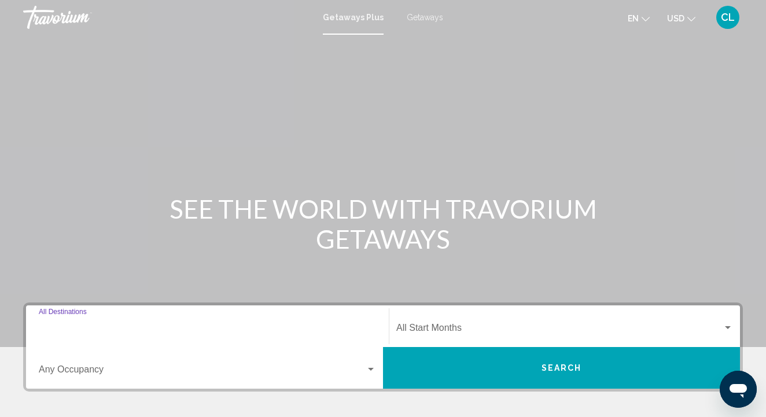
click at [91, 326] on input "Destination All Destinations" at bounding box center [207, 330] width 337 height 10
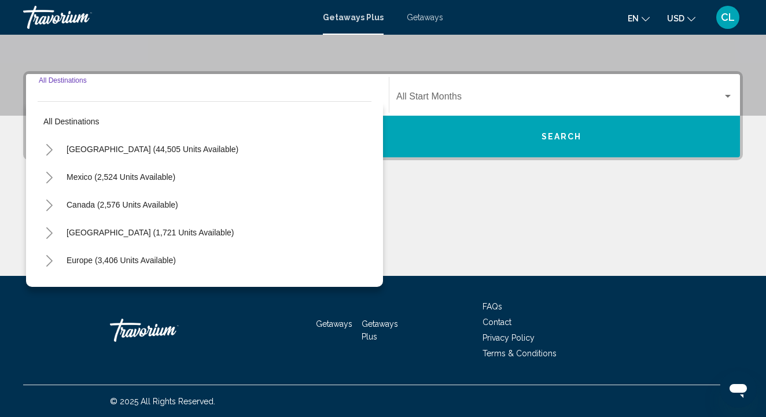
scroll to position [232, 0]
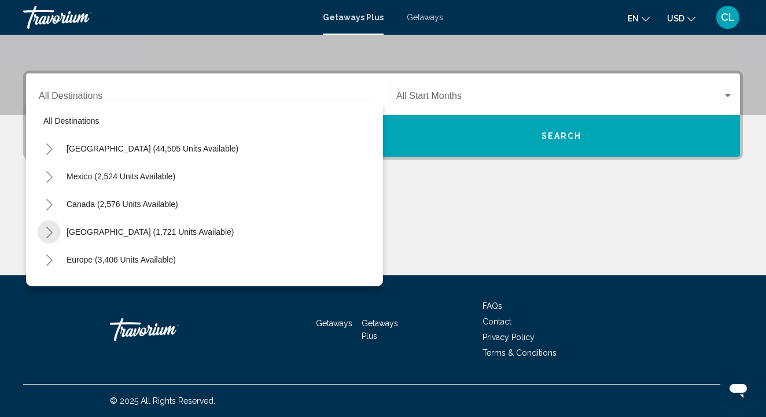
click at [51, 236] on icon "Toggle Caribbean & Atlantic Islands (1,721 units available)" at bounding box center [49, 233] width 9 height 12
click at [86, 260] on span "Aruba (1 units available)" at bounding box center [99, 259] width 89 height 9
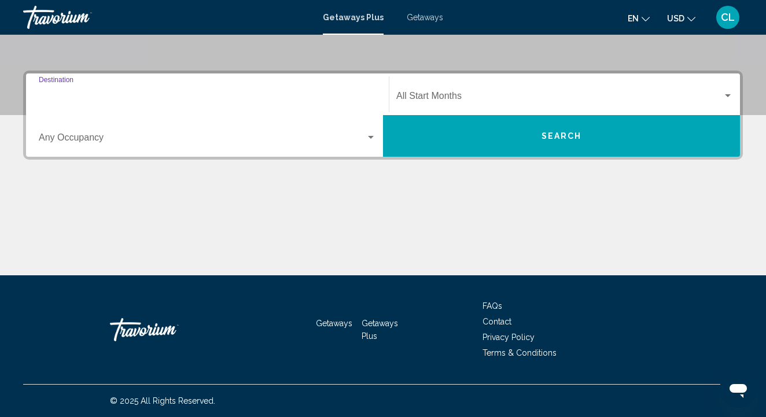
type input "**********"
click at [510, 141] on button "Search" at bounding box center [561, 136] width 357 height 42
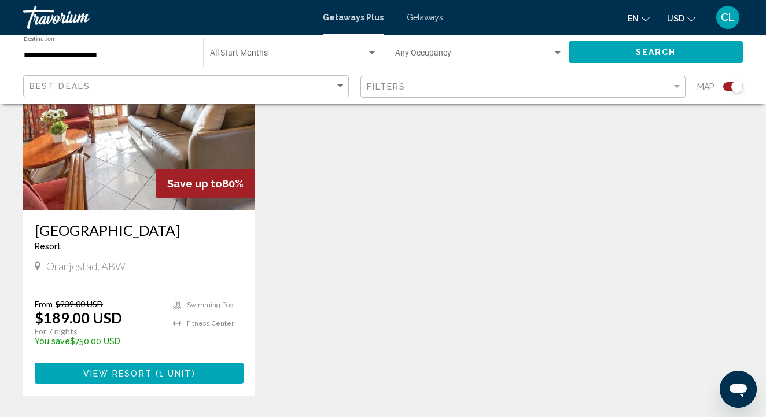
scroll to position [490, 0]
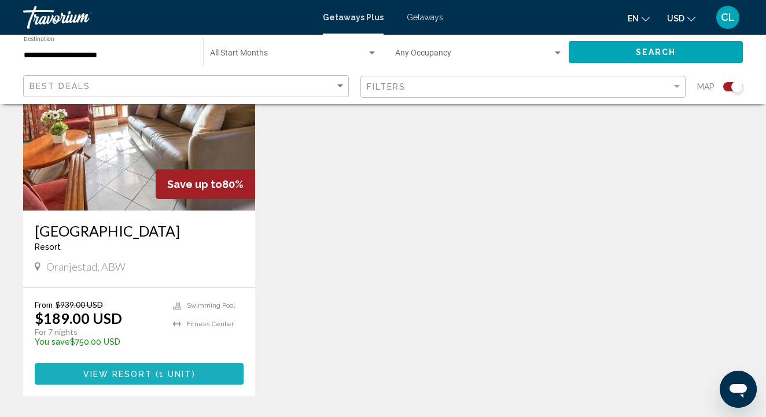
click at [156, 370] on span "( 1 unit )" at bounding box center [173, 374] width 43 height 9
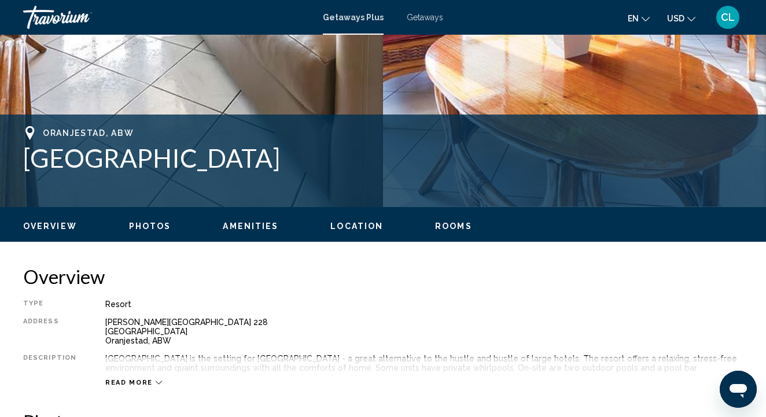
scroll to position [384, 0]
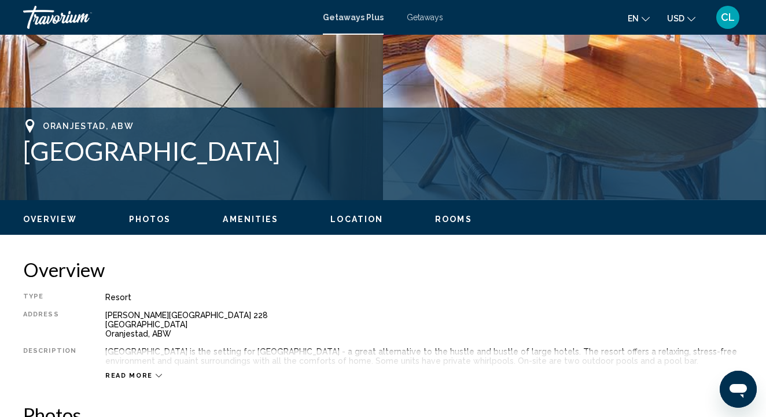
click at [139, 375] on span "Read more" at bounding box center [128, 376] width 47 height 8
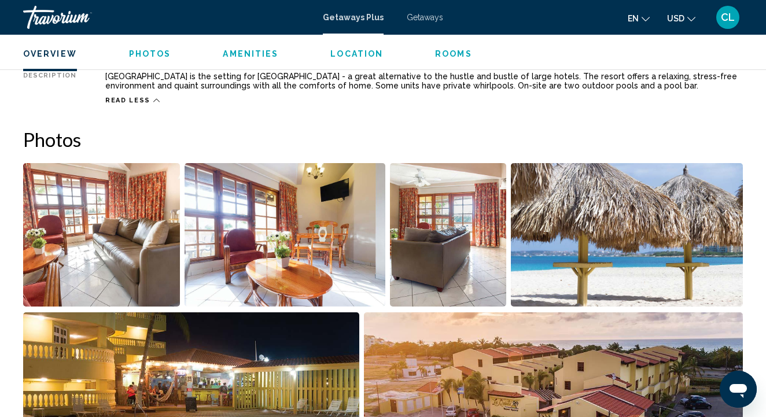
scroll to position [693, 0]
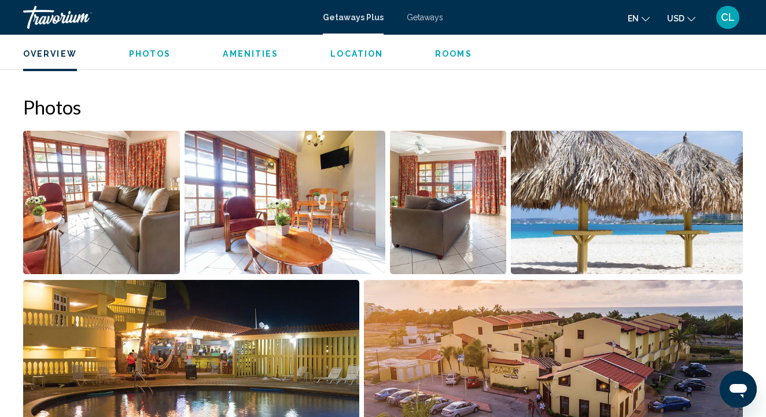
click at [588, 226] on img "Open full-screen image slider" at bounding box center [627, 203] width 232 height 144
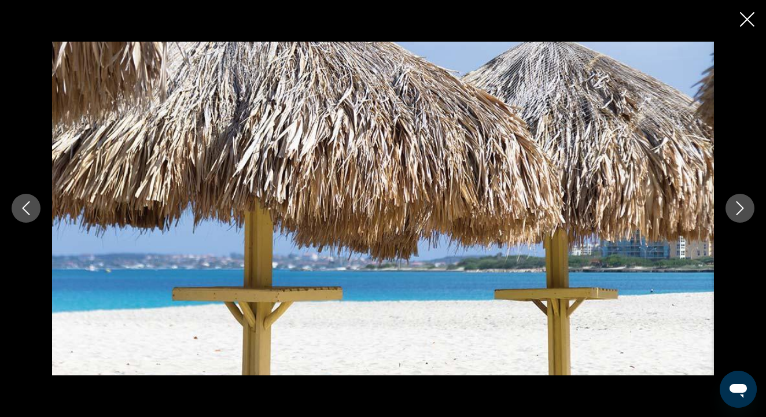
click at [740, 209] on icon "Next image" at bounding box center [740, 208] width 14 height 14
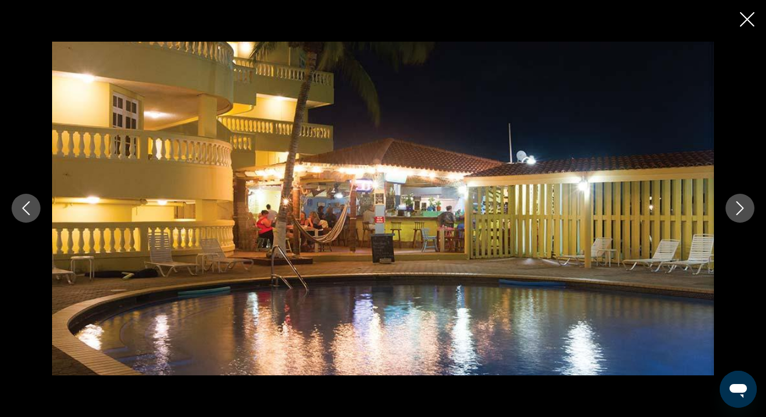
click at [740, 210] on icon "Next image" at bounding box center [740, 208] width 14 height 14
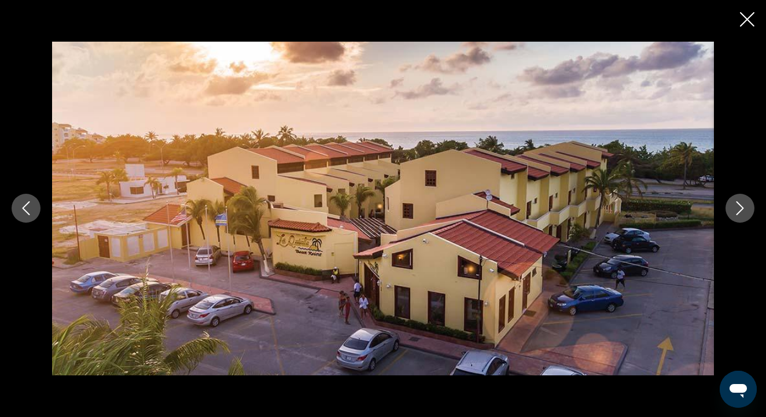
click at [739, 210] on icon "Next image" at bounding box center [740, 208] width 14 height 14
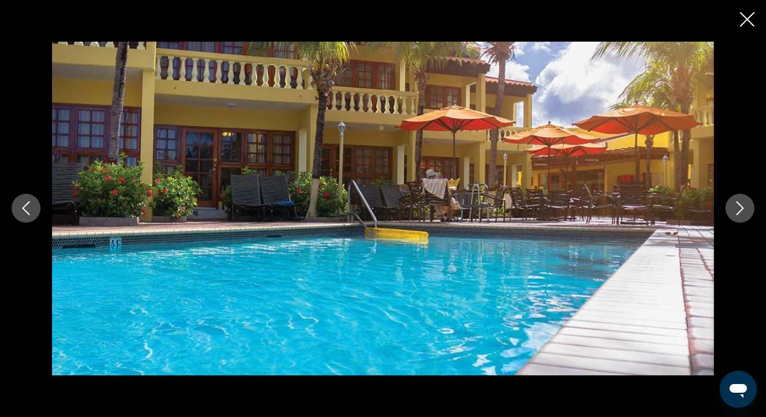
click at [739, 211] on icon "Next image" at bounding box center [740, 208] width 14 height 14
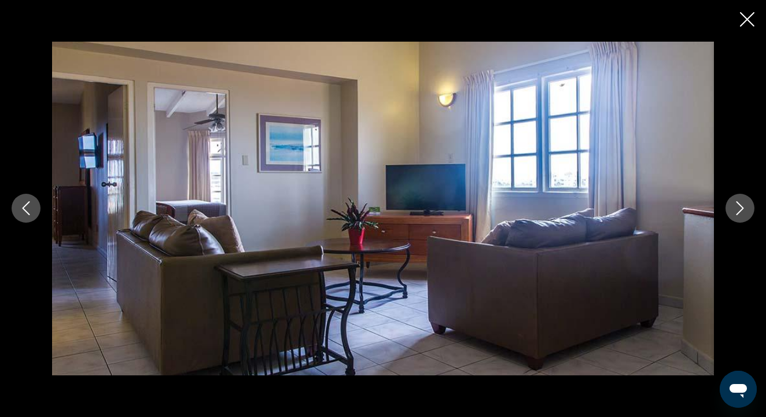
click at [739, 212] on icon "Next image" at bounding box center [740, 208] width 14 height 14
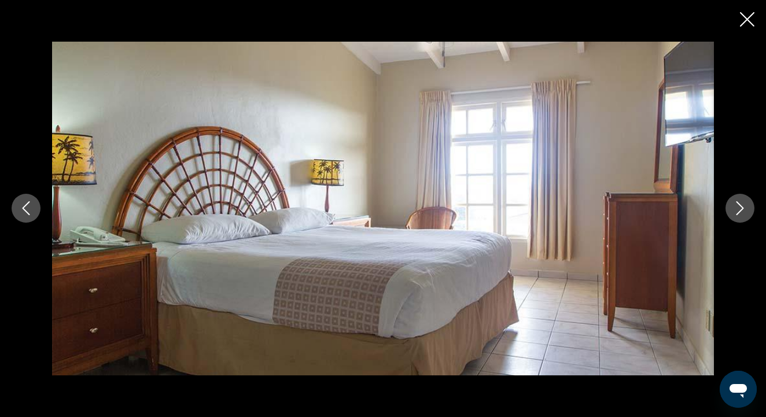
click at [739, 211] on icon "Next image" at bounding box center [740, 208] width 14 height 14
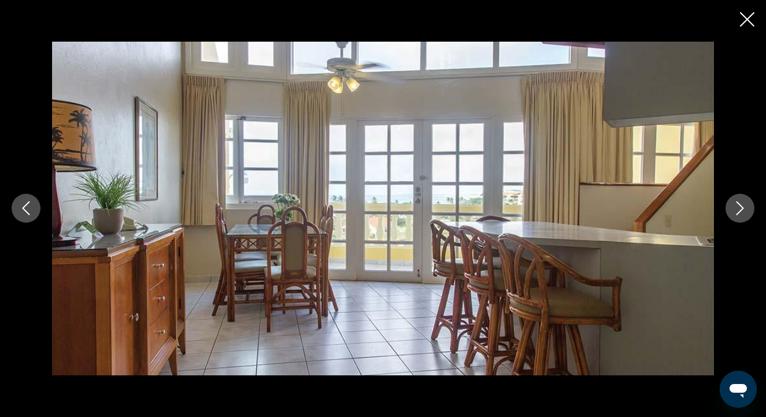
click at [739, 211] on icon "Next image" at bounding box center [740, 208] width 14 height 14
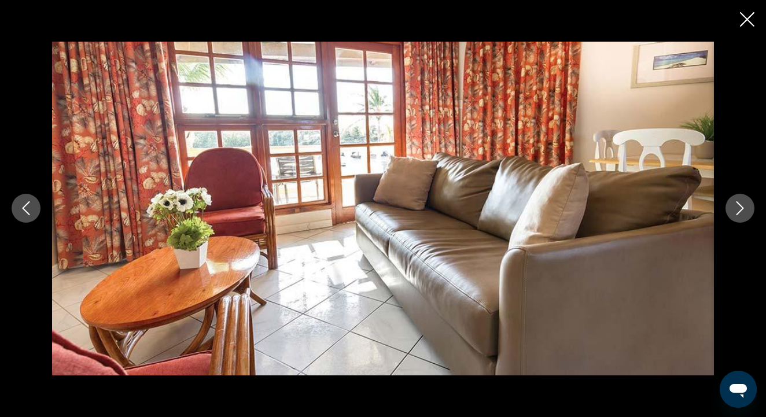
click at [746, 19] on icon "Close slideshow" at bounding box center [747, 19] width 14 height 14
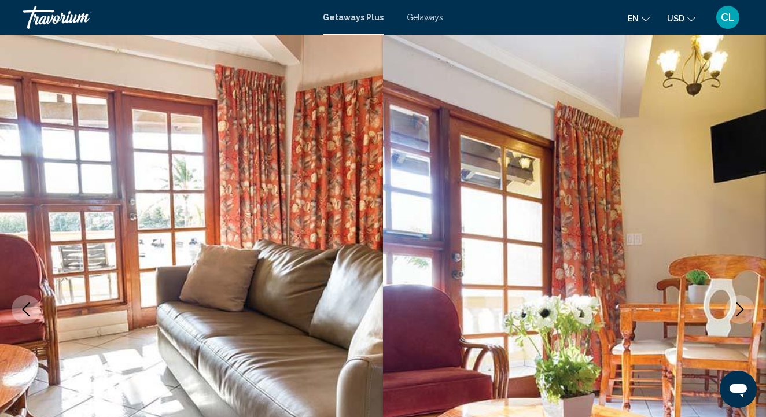
scroll to position [0, 0]
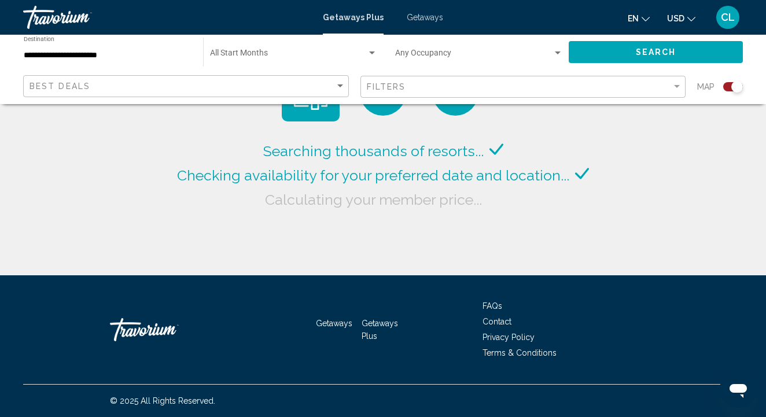
click at [262, 53] on span "Search widget" at bounding box center [288, 55] width 157 height 9
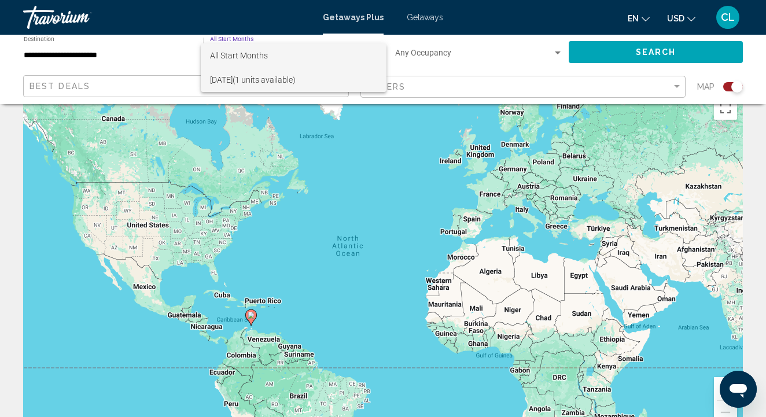
scroll to position [28, 0]
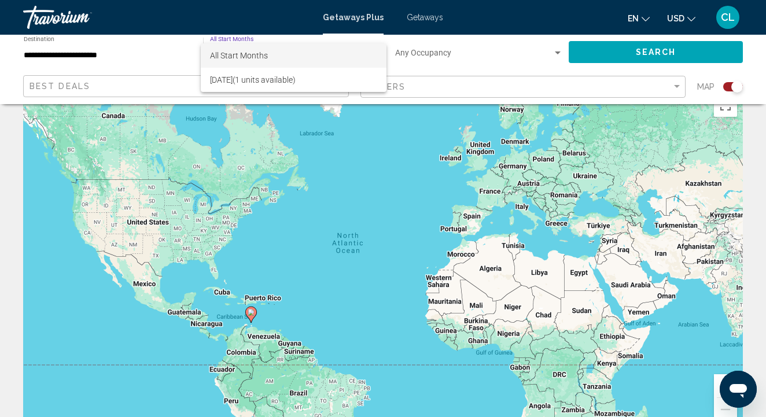
click at [272, 58] on span "All Start Months" at bounding box center [293, 55] width 167 height 24
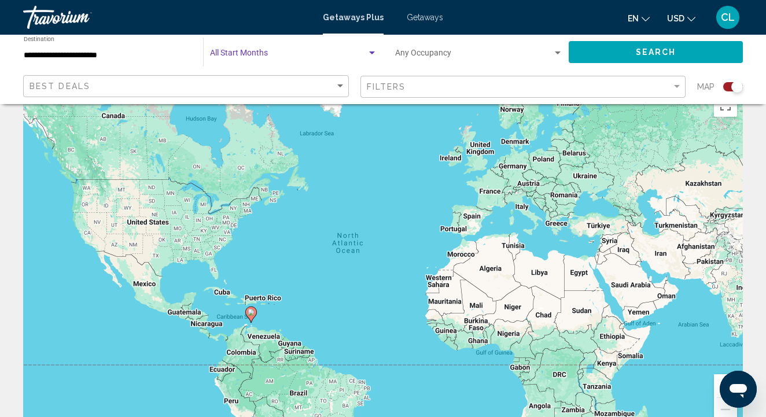
click at [272, 58] on span "Search widget" at bounding box center [288, 55] width 157 height 9
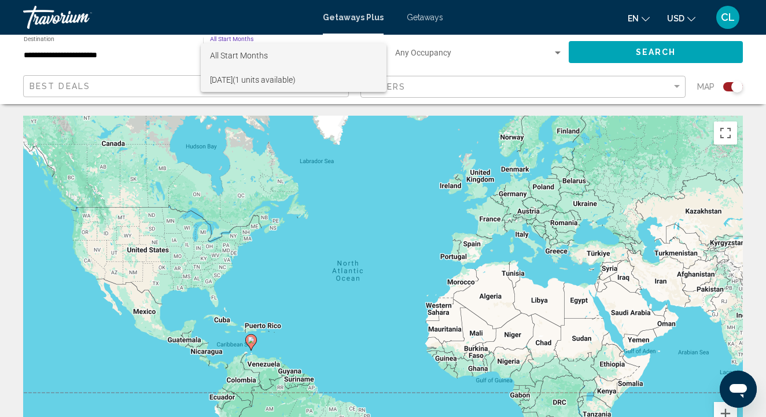
scroll to position [0, 0]
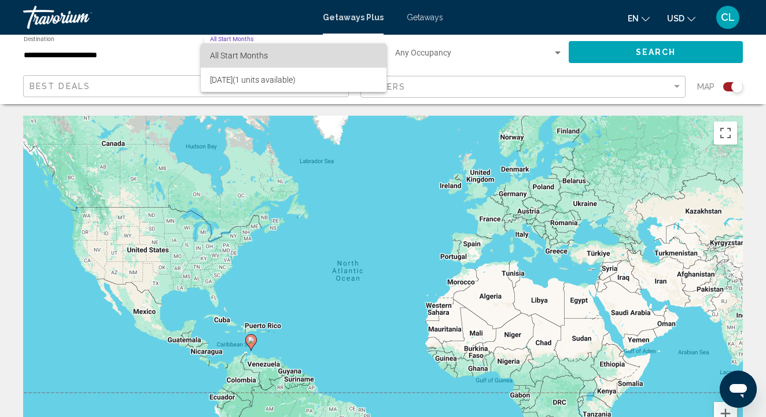
click at [270, 58] on span "All Start Months" at bounding box center [293, 55] width 167 height 24
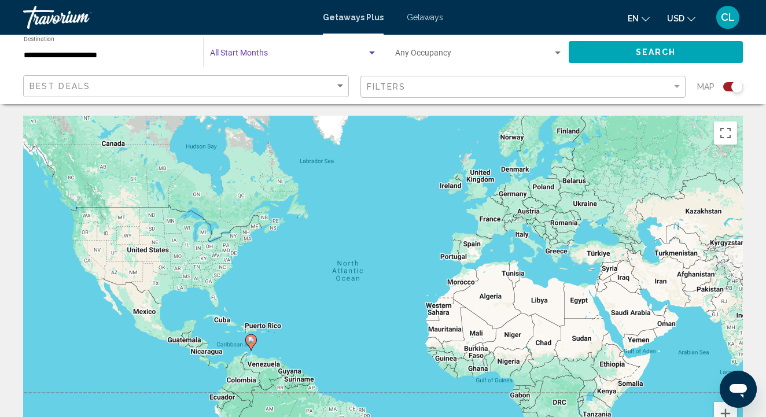
click at [43, 57] on input "**********" at bounding box center [108, 55] width 168 height 9
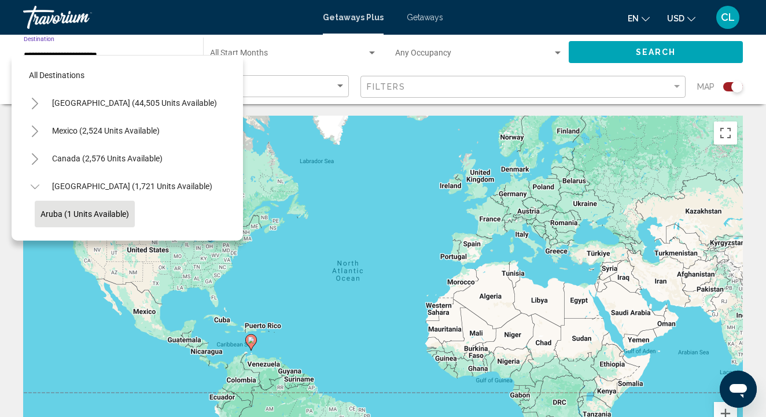
scroll to position [69, 0]
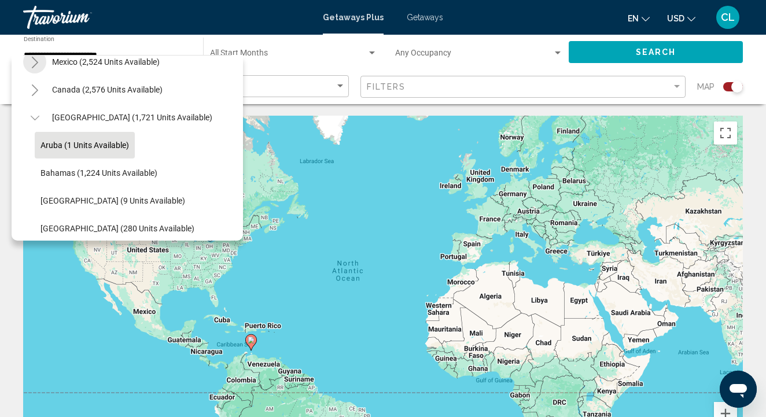
click at [32, 61] on icon "Toggle Mexico (2,524 units available)" at bounding box center [35, 63] width 9 height 12
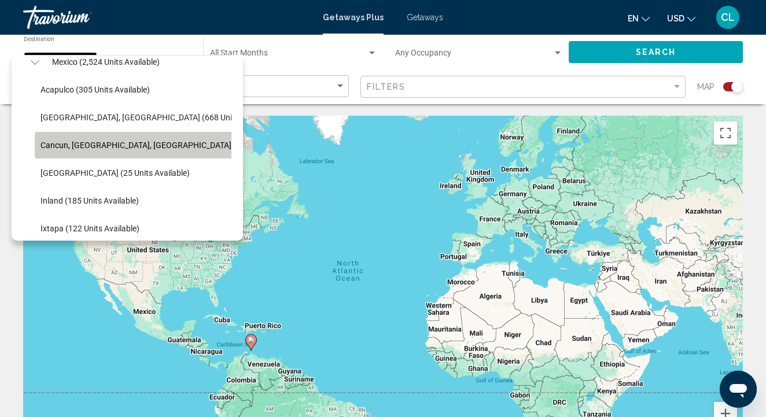
click at [64, 146] on span "Cancun, [GEOGRAPHIC_DATA], [GEOGRAPHIC_DATA] (362 units available)" at bounding box center [174, 145] width 267 height 9
type input "**********"
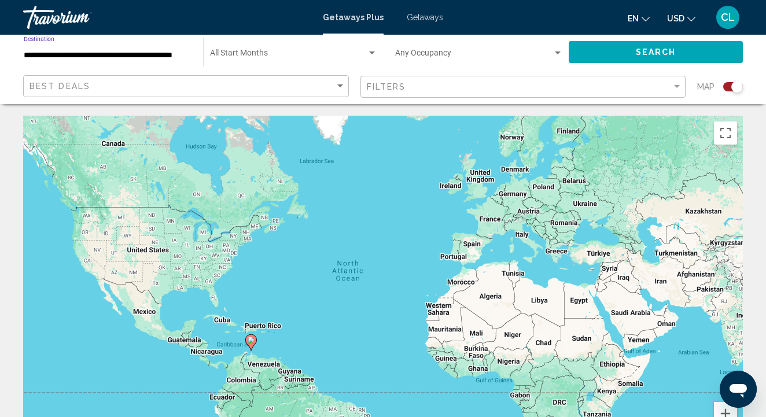
click at [241, 51] on div "Search widget" at bounding box center [293, 55] width 167 height 9
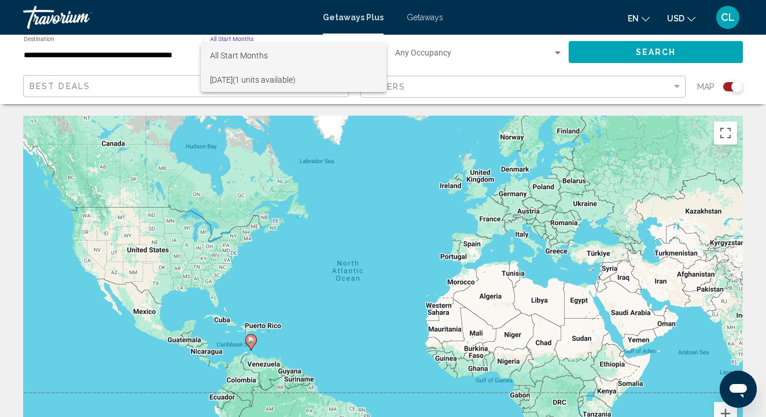
scroll to position [0, 0]
click at [132, 159] on div at bounding box center [383, 208] width 766 height 417
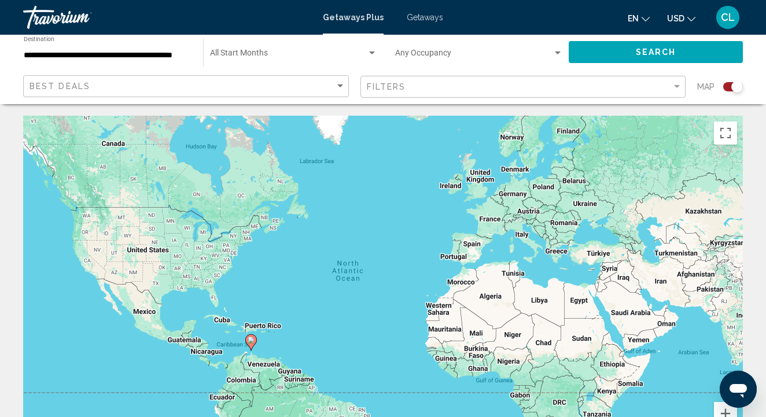
click at [362, 18] on span "Getaways Plus" at bounding box center [353, 17] width 61 height 9
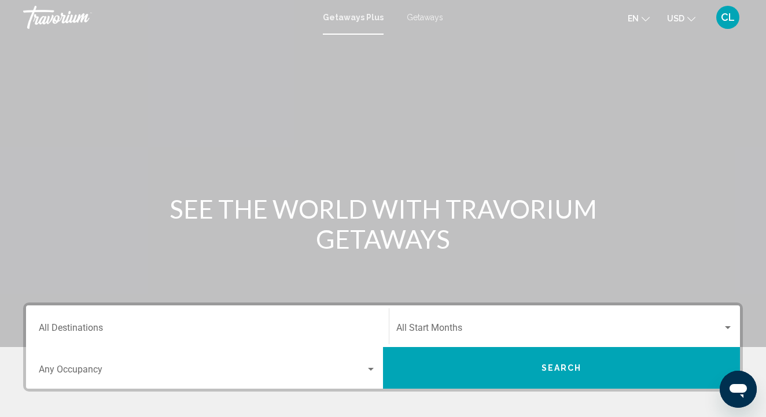
click at [443, 322] on div "Start Month All Start Months" at bounding box center [564, 326] width 337 height 36
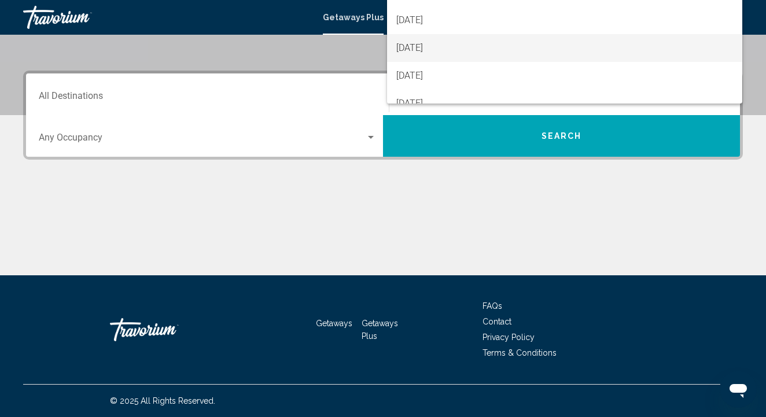
scroll to position [89, 0]
click at [458, 46] on span "[DATE]" at bounding box center [564, 47] width 337 height 28
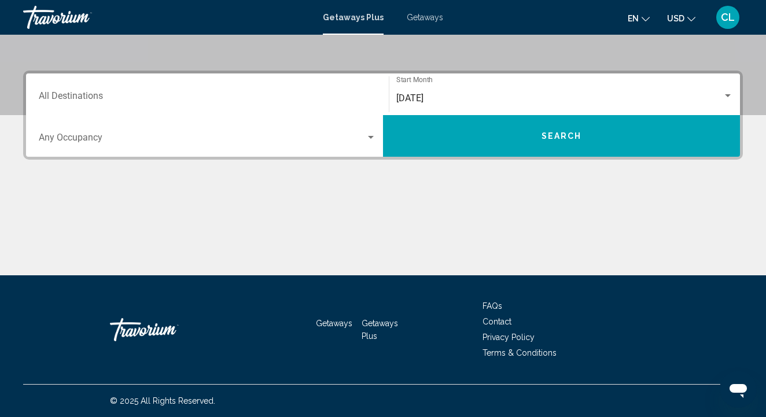
click at [421, 20] on span "Getaways" at bounding box center [425, 17] width 36 height 9
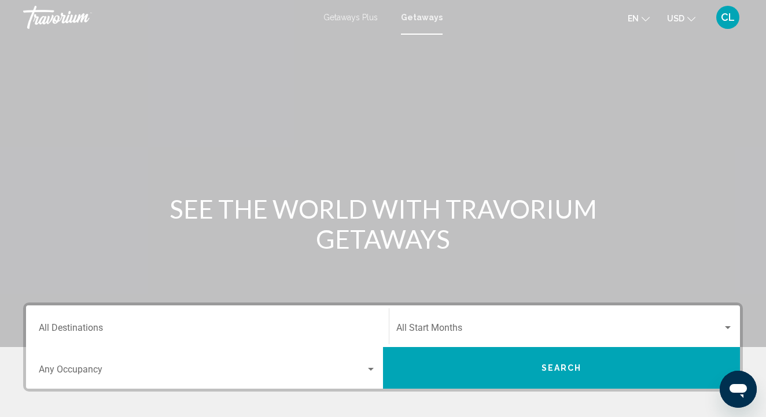
click at [327, 22] on div "Getaways Plus Getaways en English Español Français Italiano Português русский U…" at bounding box center [383, 17] width 766 height 24
click at [207, 328] on input "Destination All Destinations" at bounding box center [207, 330] width 337 height 10
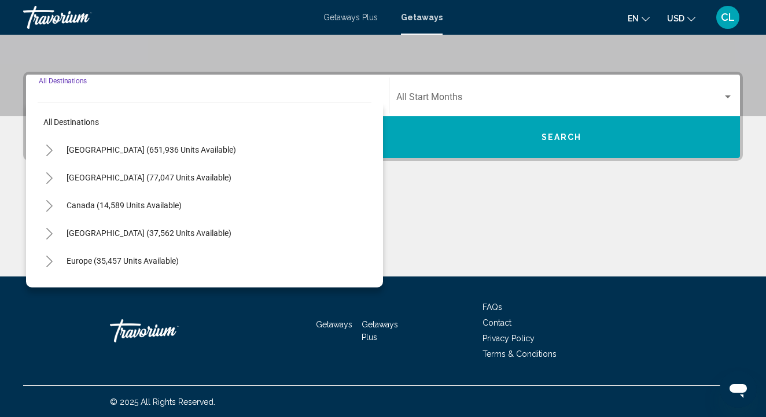
scroll to position [232, 0]
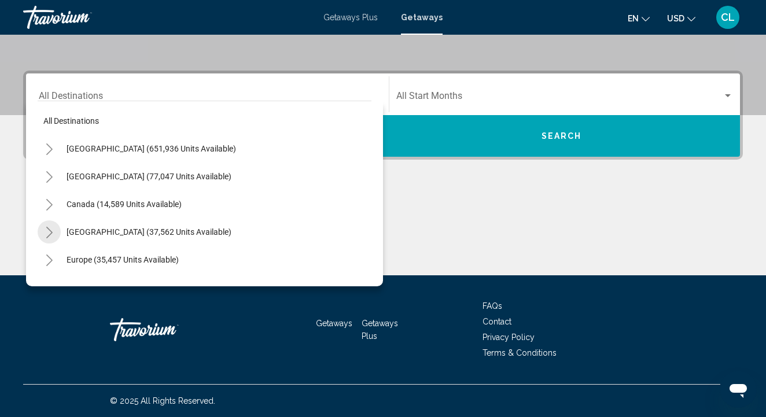
click at [43, 232] on button "Toggle Caribbean & Atlantic Islands (37,562 units available)" at bounding box center [49, 232] width 23 height 23
click at [93, 263] on span "Aruba (2,586 units available)" at bounding box center [107, 259] width 104 height 9
type input "**********"
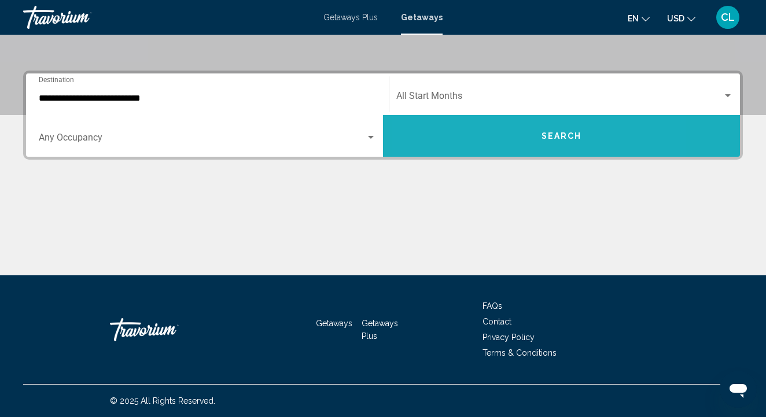
click at [493, 139] on button "Search" at bounding box center [561, 136] width 357 height 42
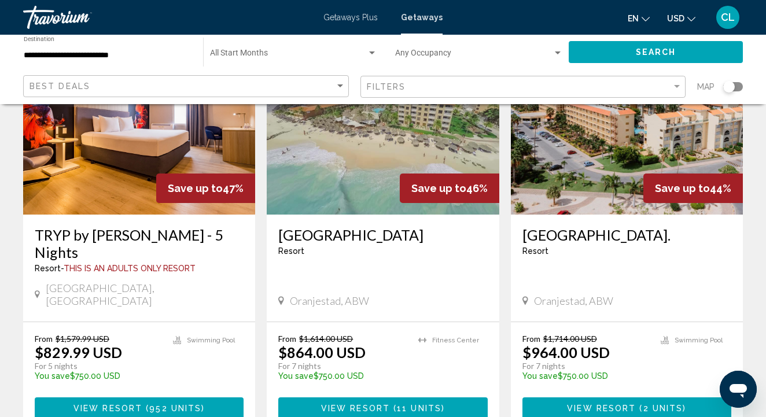
scroll to position [555, 0]
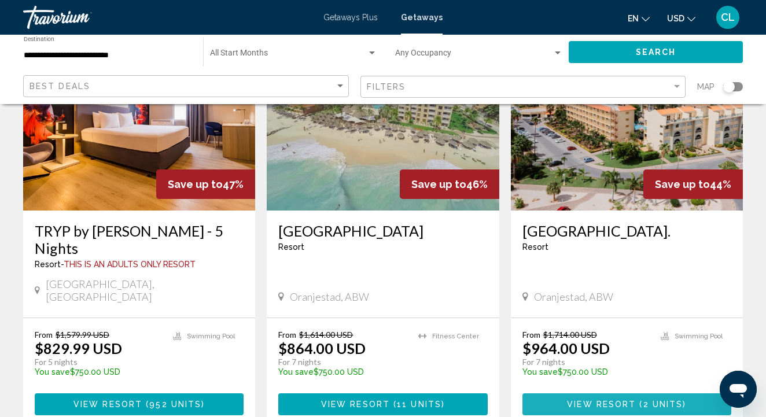
click at [585, 401] on span "View Resort" at bounding box center [601, 405] width 69 height 9
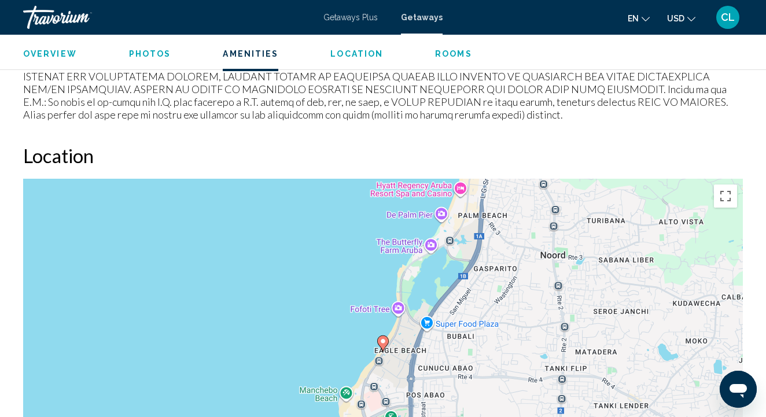
scroll to position [1595, 0]
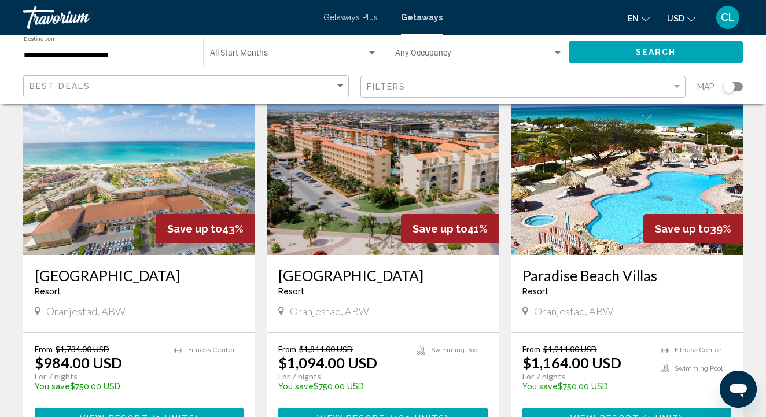
scroll to position [937, 0]
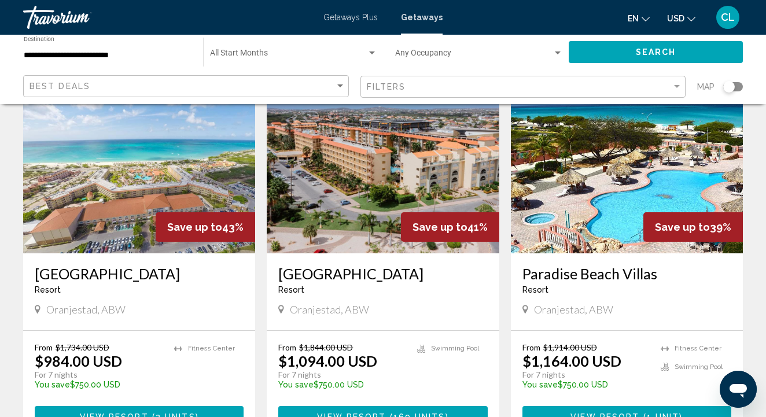
click at [601, 413] on span "View Resort" at bounding box center [605, 417] width 69 height 9
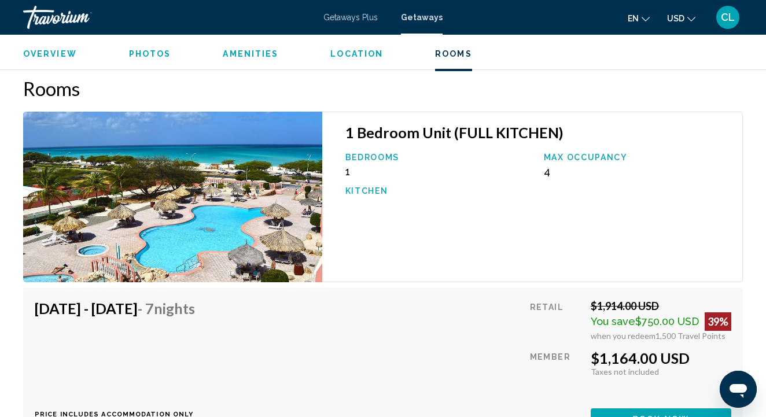
scroll to position [2144, 0]
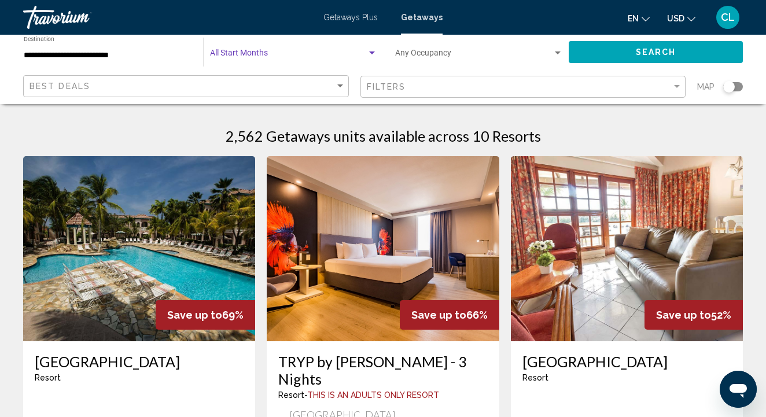
click at [259, 51] on div "Search widget" at bounding box center [293, 55] width 167 height 9
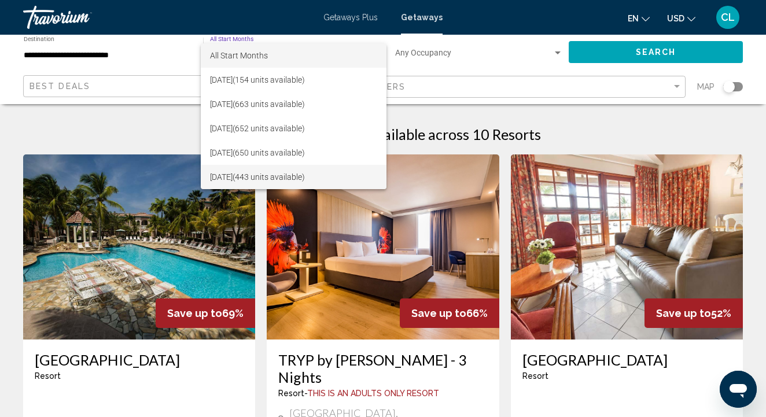
scroll to position [1, 0]
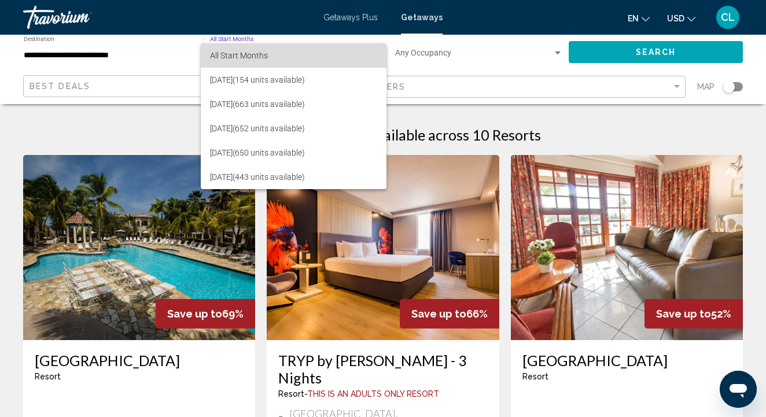
click at [259, 56] on span "All Start Months" at bounding box center [239, 55] width 58 height 9
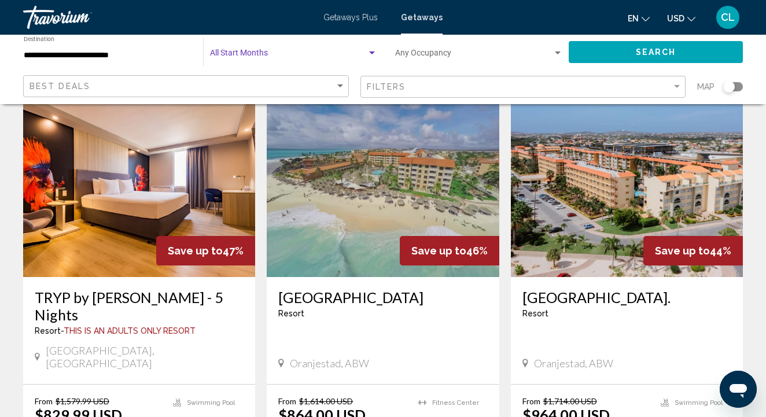
scroll to position [493, 0]
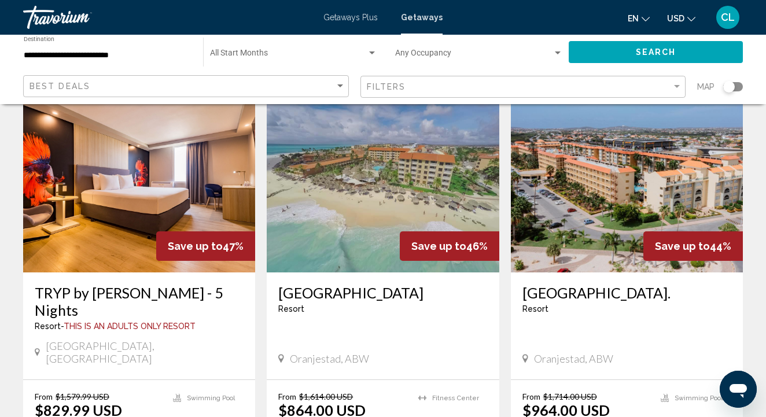
click at [109, 284] on h3 "TRYP by [PERSON_NAME] - 5 Nights" at bounding box center [139, 301] width 209 height 35
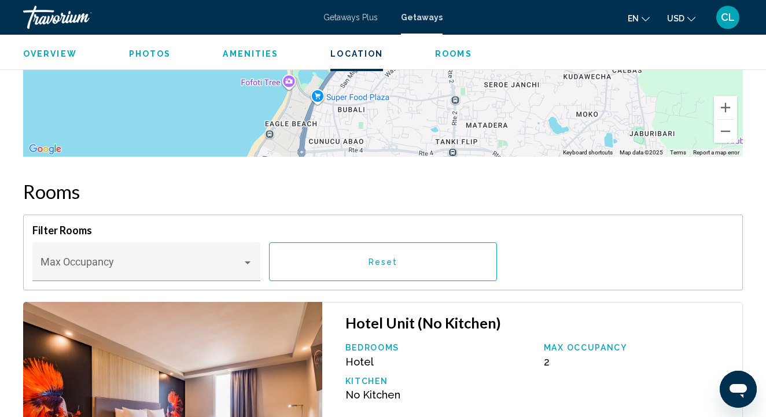
scroll to position [1261, 0]
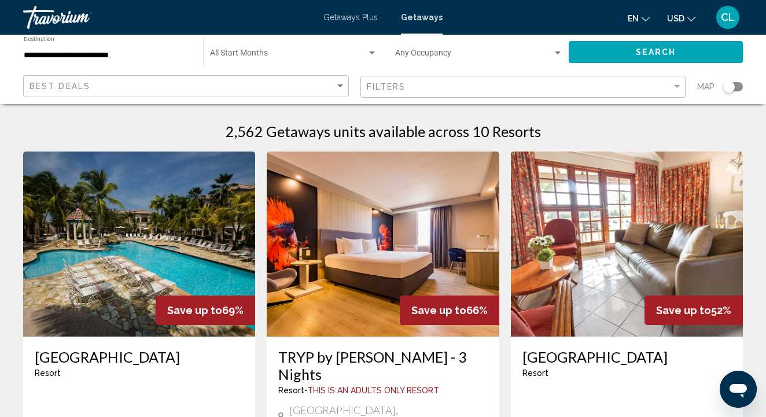
scroll to position [2, 0]
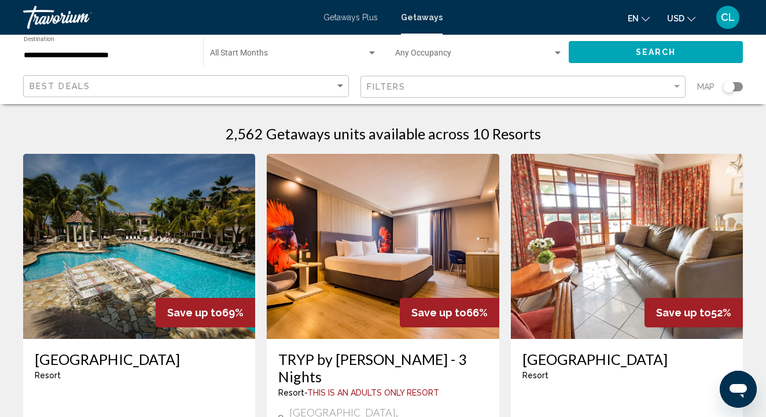
click at [120, 252] on img "Main content" at bounding box center [139, 246] width 232 height 185
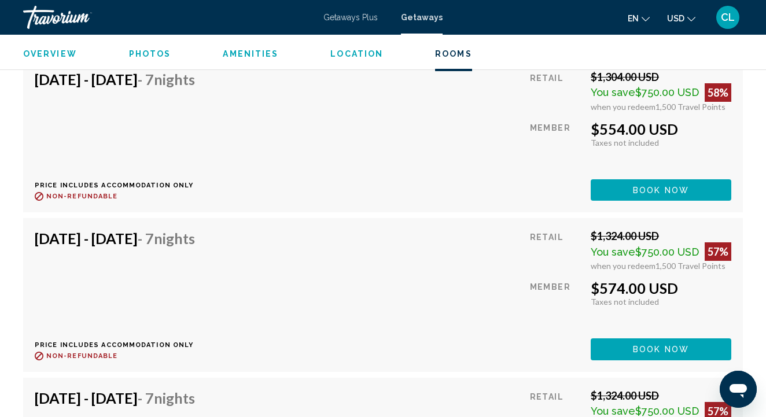
scroll to position [6832, 0]
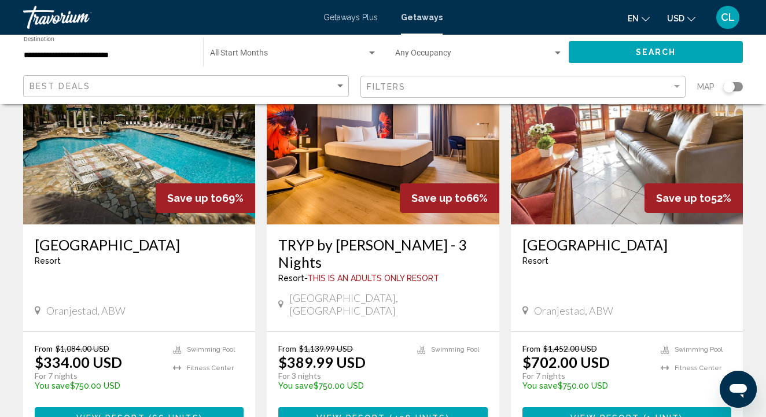
scroll to position [98, 0]
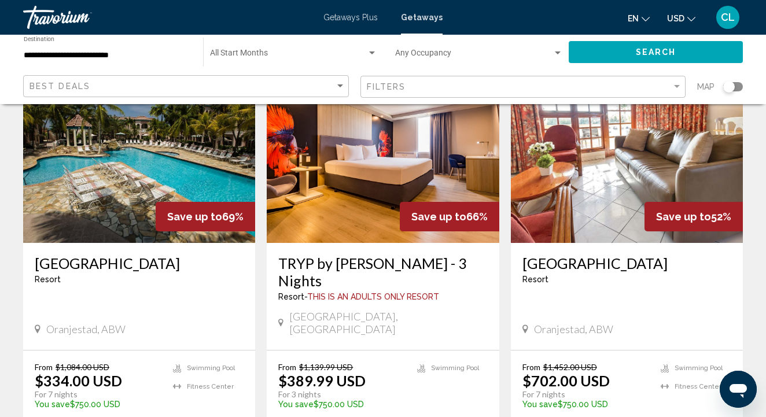
click at [580, 255] on h3 "[GEOGRAPHIC_DATA]" at bounding box center [627, 263] width 209 height 17
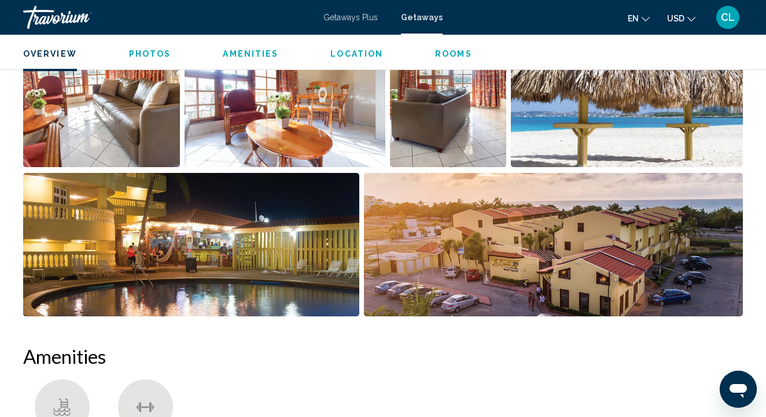
scroll to position [681, 0]
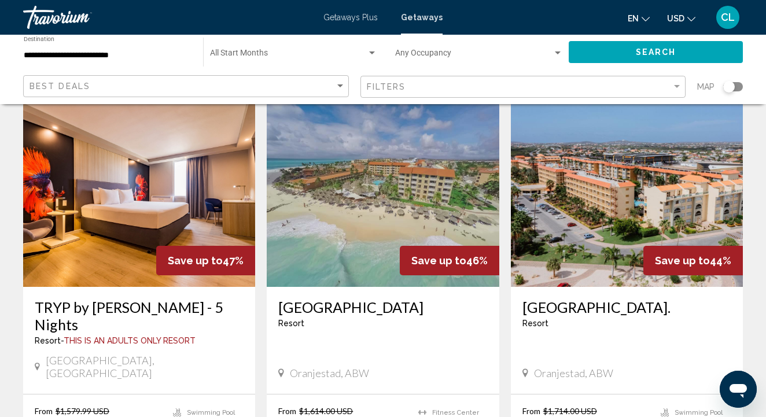
scroll to position [479, 0]
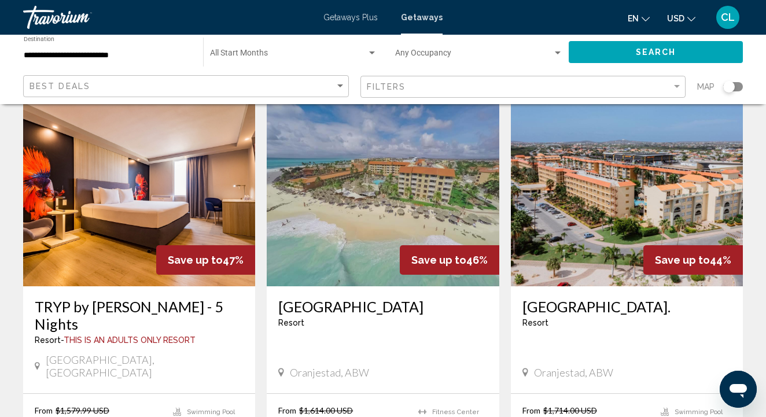
click at [613, 182] on img "Main content" at bounding box center [627, 193] width 232 height 185
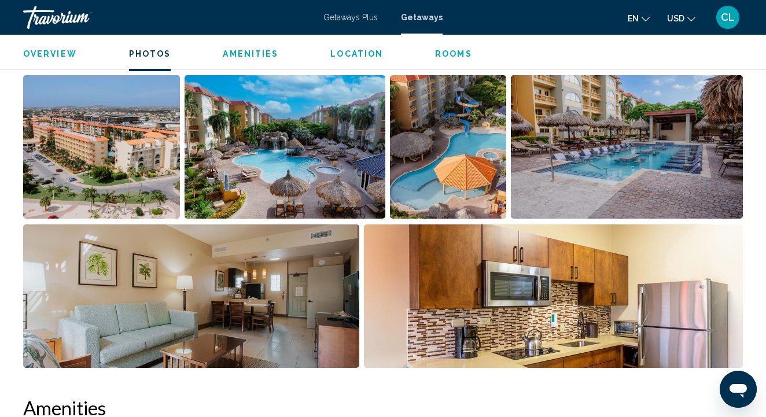
scroll to position [758, 0]
click at [311, 149] on img "Open full-screen image slider" at bounding box center [285, 147] width 200 height 144
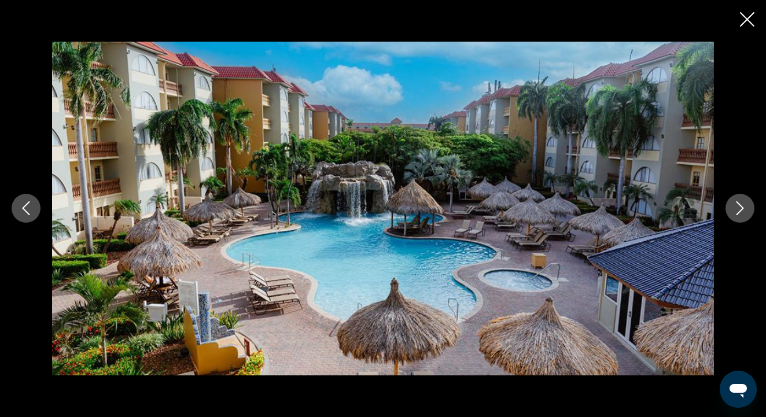
click at [744, 218] on button "Next image" at bounding box center [740, 208] width 29 height 29
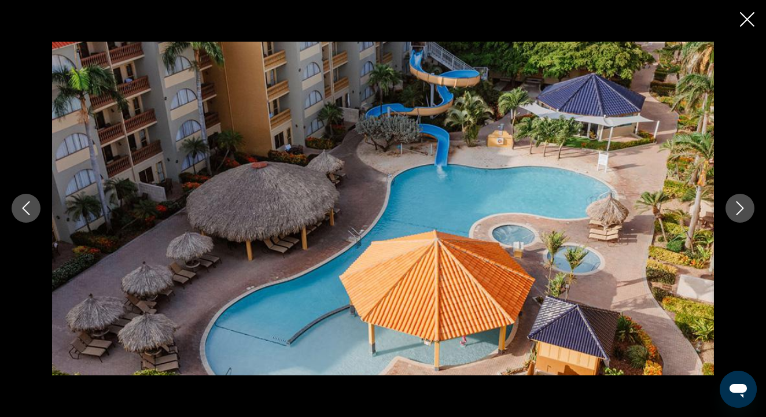
click at [741, 204] on icon "Next image" at bounding box center [740, 208] width 14 height 14
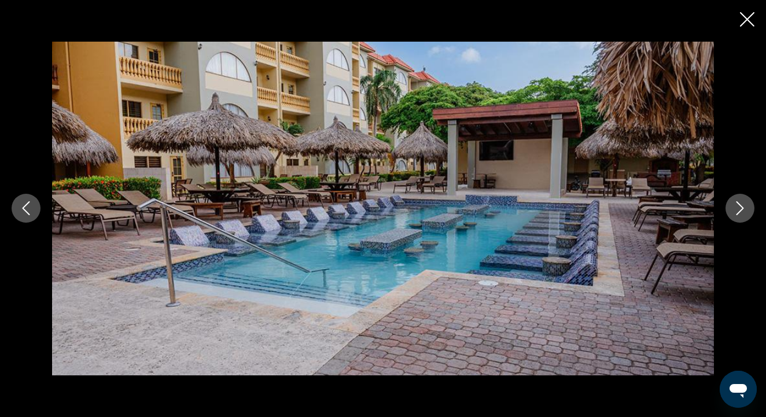
click at [741, 204] on icon "Next image" at bounding box center [740, 208] width 14 height 14
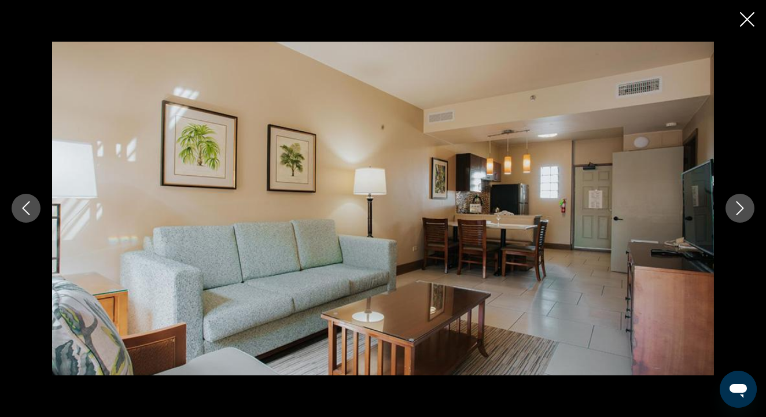
click at [741, 204] on icon "Next image" at bounding box center [740, 208] width 14 height 14
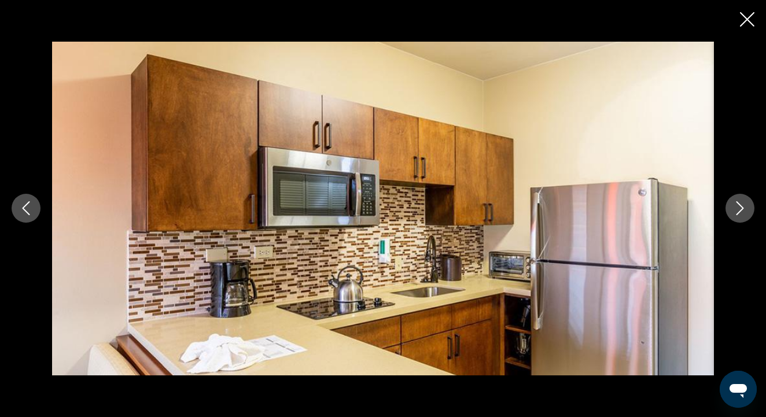
click at [21, 210] on icon "Previous image" at bounding box center [26, 208] width 14 height 14
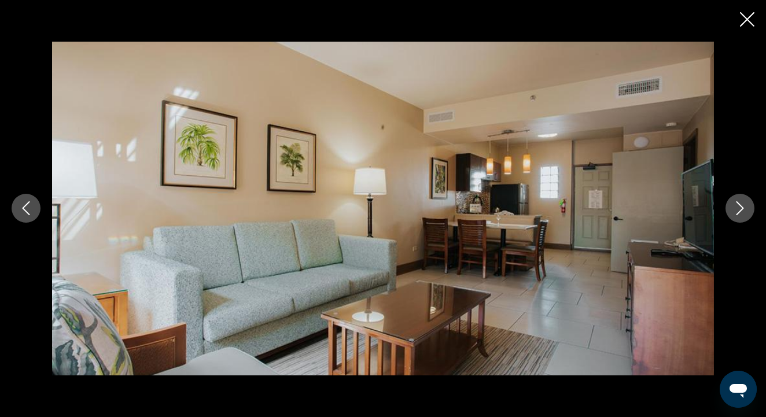
click at [740, 206] on icon "Next image" at bounding box center [740, 208] width 14 height 14
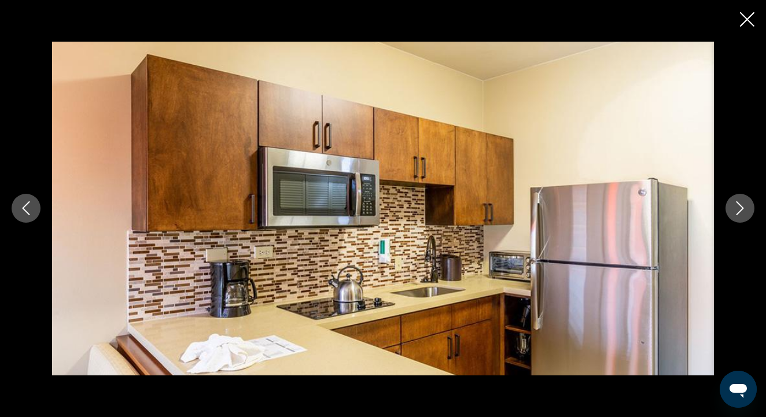
click at [741, 208] on icon "Next image" at bounding box center [740, 208] width 14 height 14
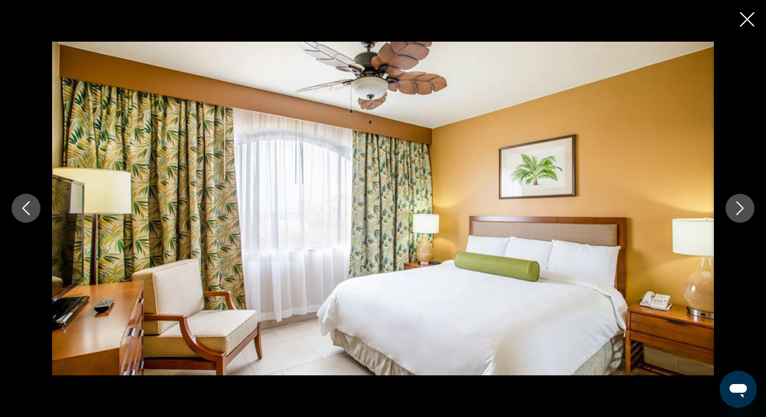
click at [741, 209] on icon "Next image" at bounding box center [740, 208] width 14 height 14
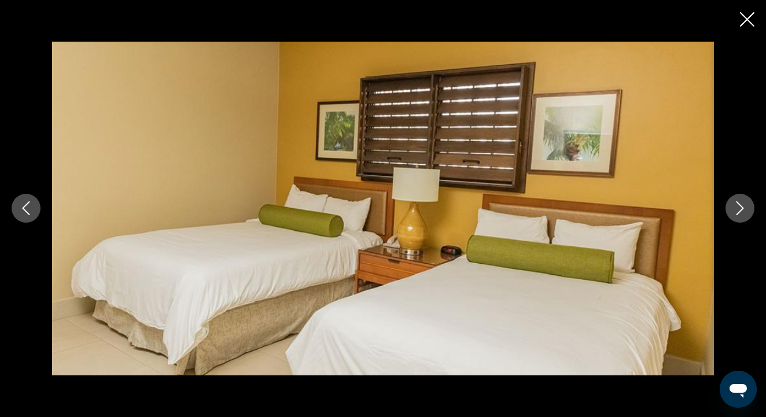
click at [741, 209] on icon "Next image" at bounding box center [740, 208] width 14 height 14
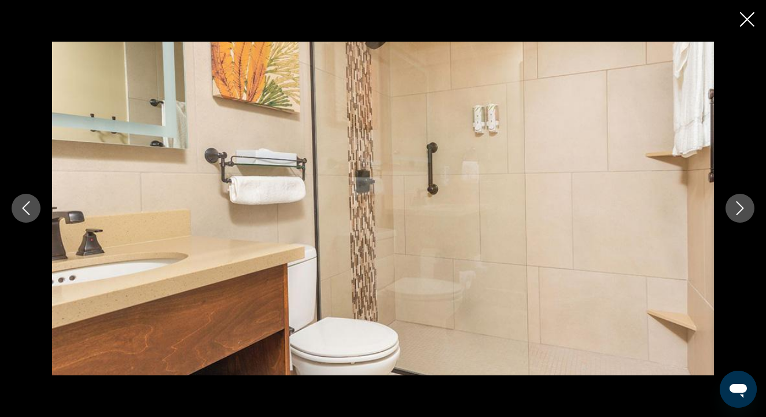
click at [741, 209] on icon "Next image" at bounding box center [740, 208] width 14 height 14
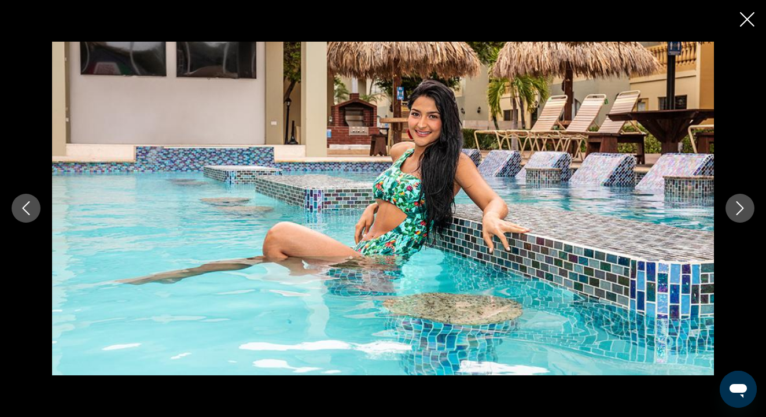
click at [741, 209] on icon "Next image" at bounding box center [740, 208] width 14 height 14
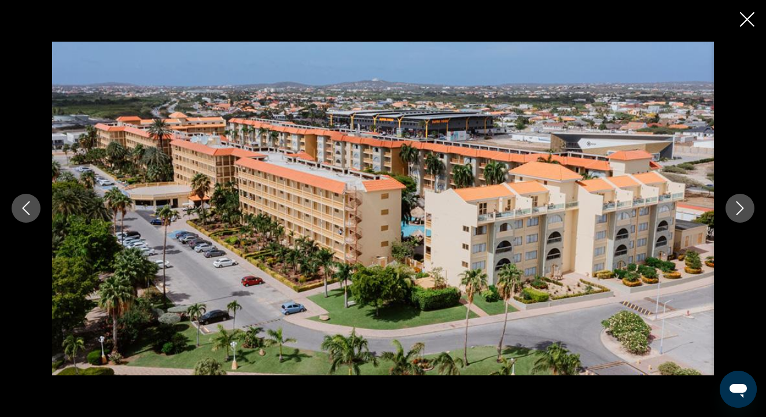
click at [747, 23] on icon "Close slideshow" at bounding box center [747, 19] width 14 height 14
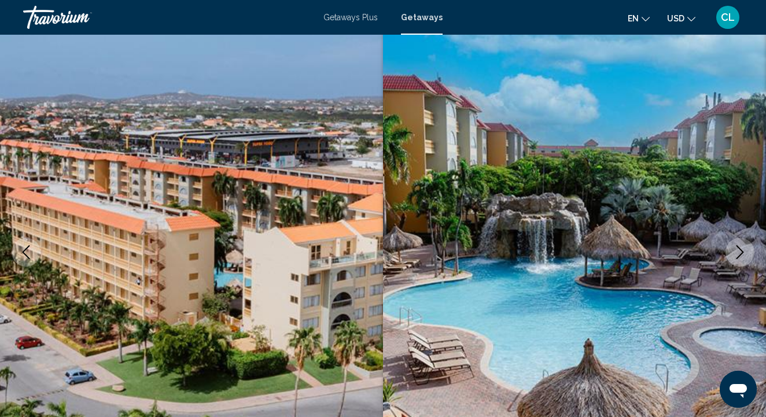
scroll to position [57, 0]
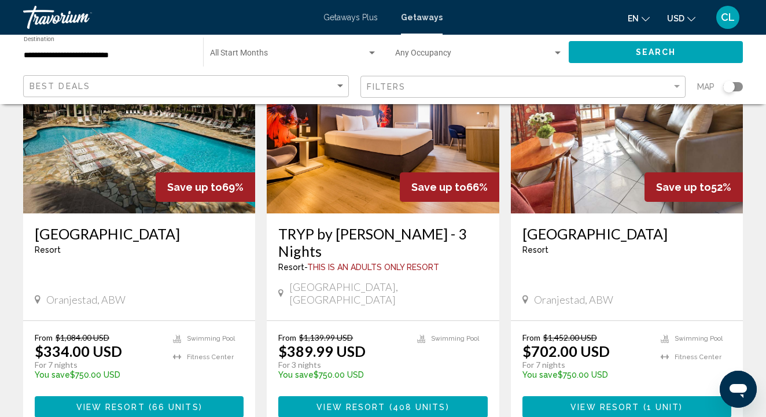
scroll to position [130, 0]
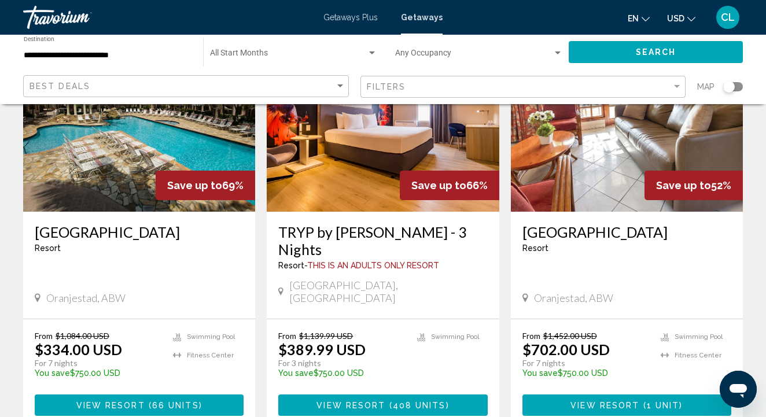
click at [297, 55] on span "Search widget" at bounding box center [288, 55] width 157 height 9
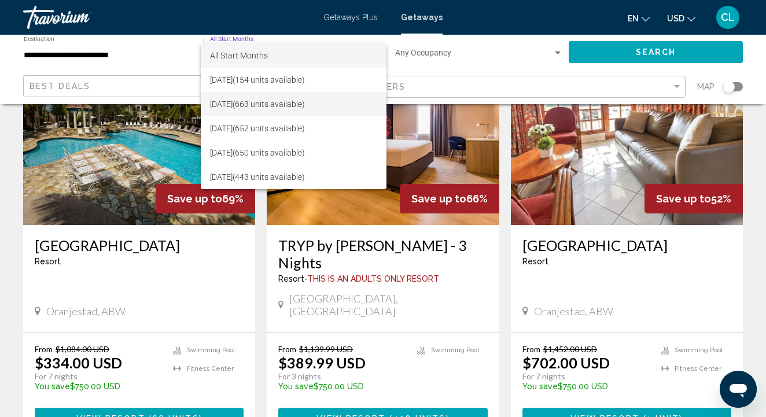
scroll to position [117, 0]
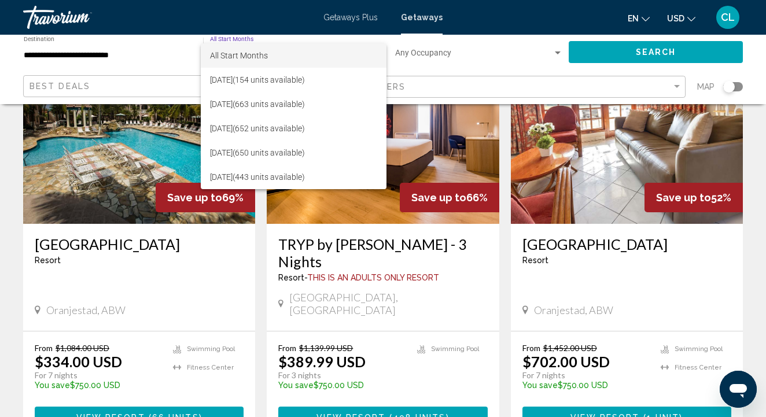
click at [316, 267] on div at bounding box center [383, 208] width 766 height 417
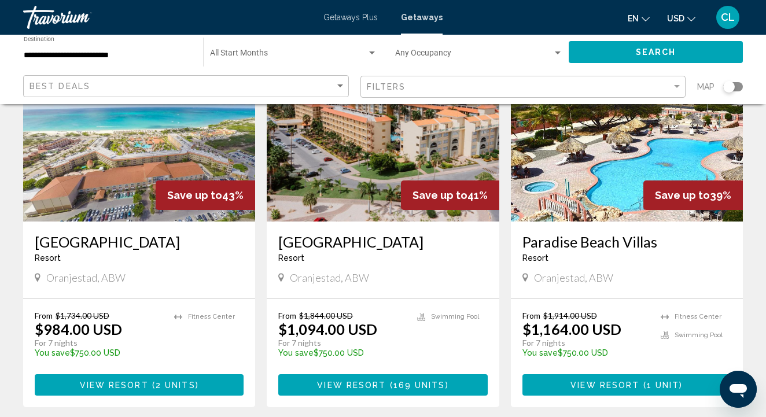
scroll to position [972, 0]
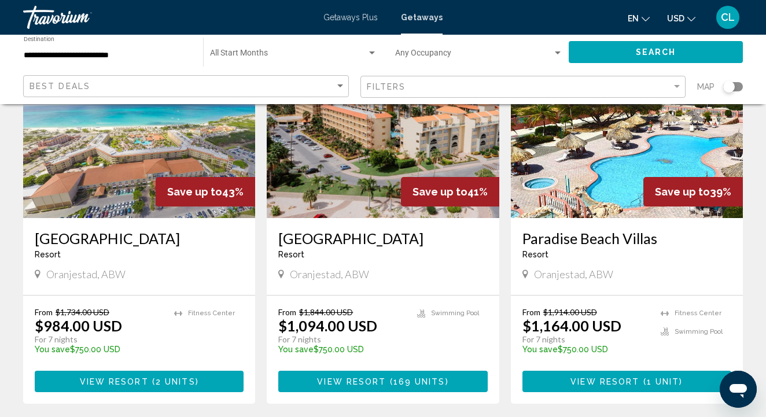
click at [164, 230] on h3 "[GEOGRAPHIC_DATA]" at bounding box center [139, 238] width 209 height 17
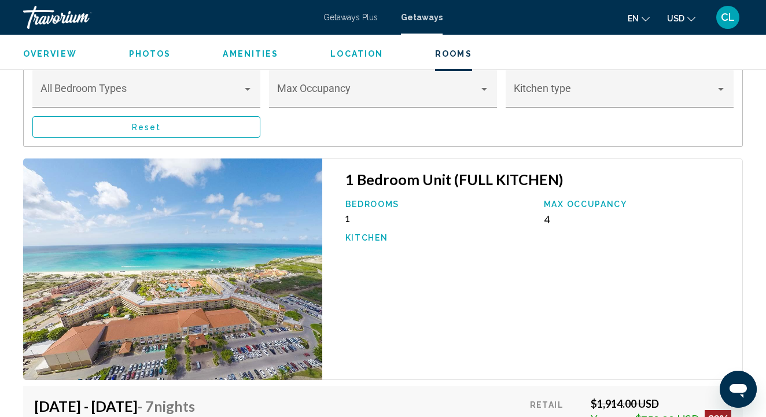
scroll to position [2206, 0]
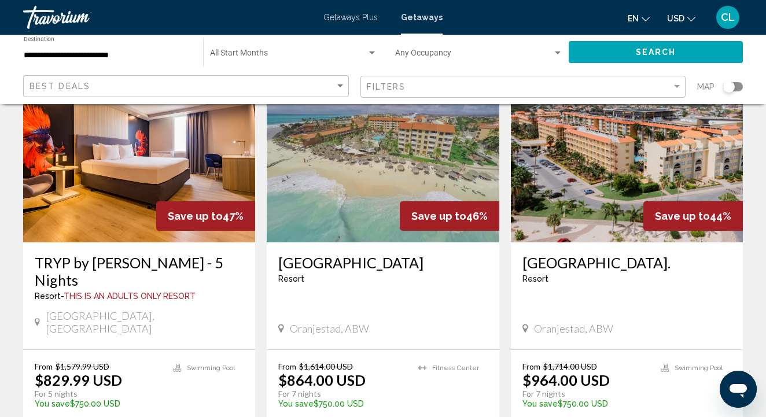
scroll to position [524, 0]
click at [361, 254] on h3 "[GEOGRAPHIC_DATA]" at bounding box center [382, 262] width 209 height 17
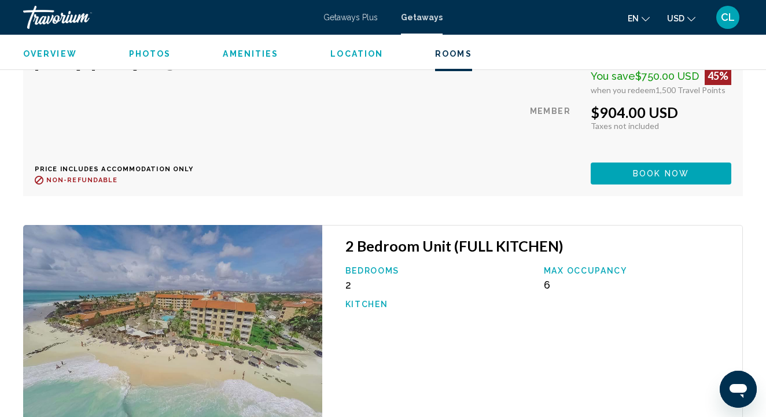
scroll to position [2584, 0]
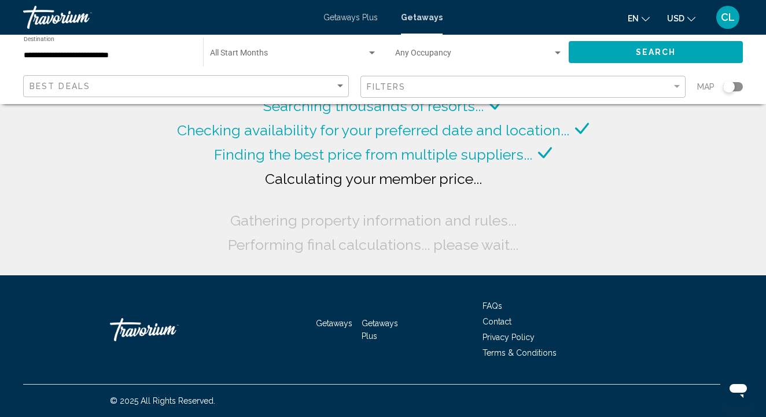
click at [124, 57] on input "**********" at bounding box center [108, 55] width 168 height 9
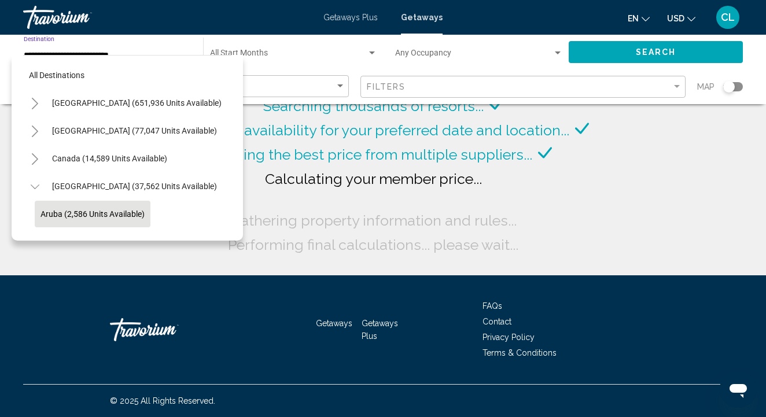
scroll to position [69, 0]
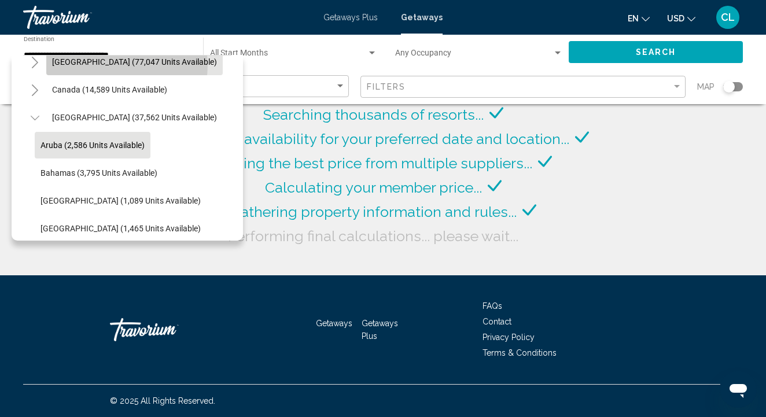
click at [126, 65] on span "[GEOGRAPHIC_DATA] (77,047 units available)" at bounding box center [134, 61] width 165 height 9
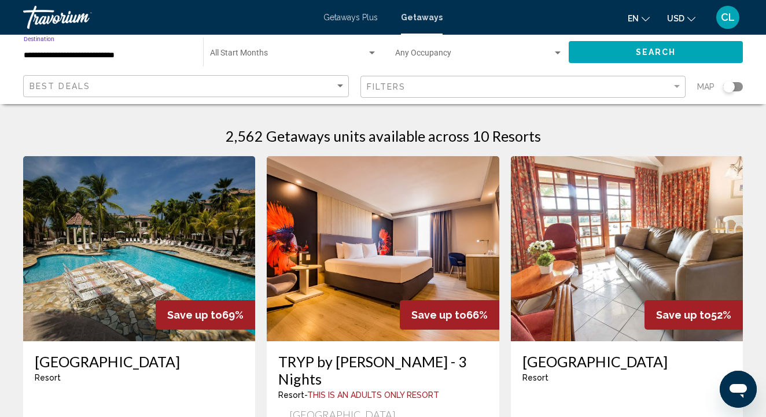
click at [280, 53] on span "Search widget" at bounding box center [288, 55] width 157 height 9
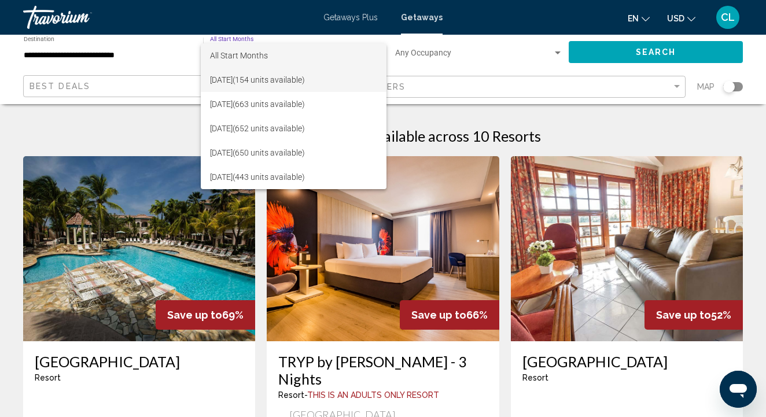
scroll to position [0, 0]
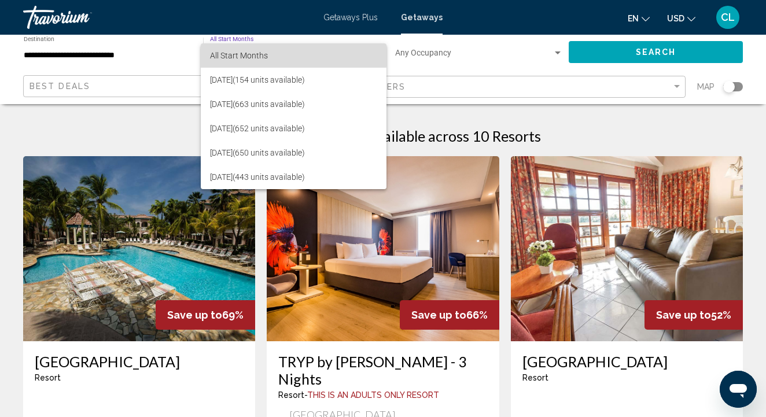
click at [258, 54] on span "All Start Months" at bounding box center [239, 55] width 58 height 9
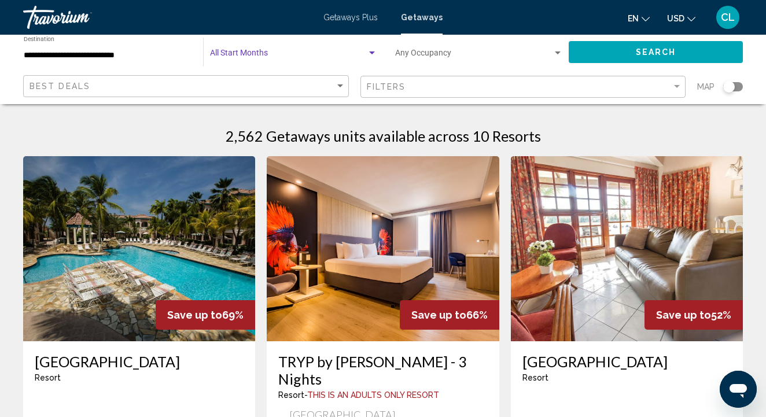
click at [685, 53] on button "Search" at bounding box center [656, 51] width 174 height 21
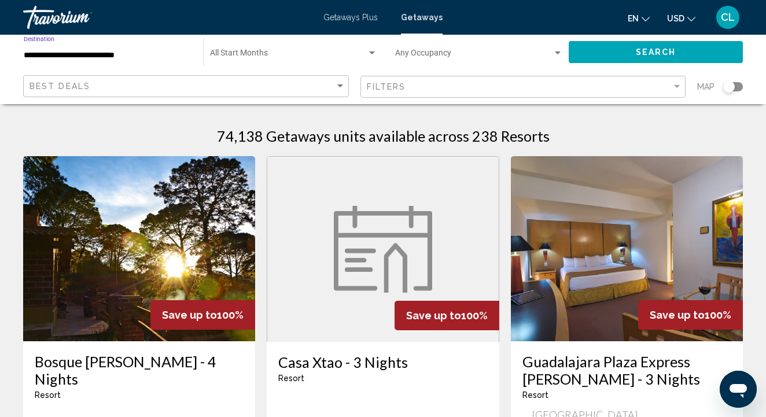
click at [25, 59] on input "**********" at bounding box center [108, 55] width 168 height 9
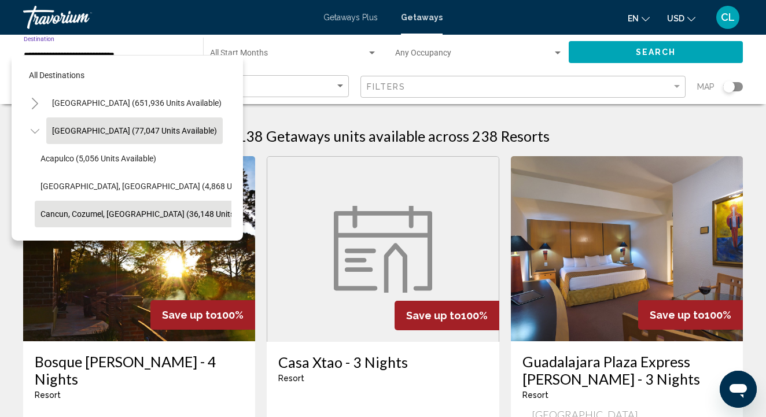
click at [75, 211] on span "Cancun, Cozumel, [GEOGRAPHIC_DATA] (36,148 units available)" at bounding box center [156, 214] width 231 height 9
type input "**********"
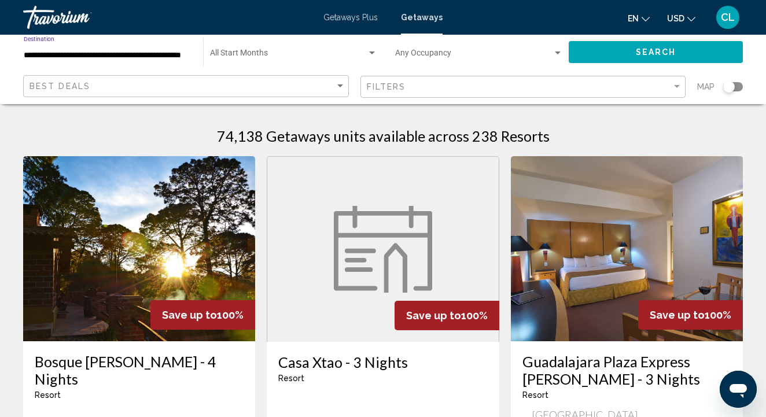
click at [618, 54] on button "Search" at bounding box center [656, 51] width 174 height 21
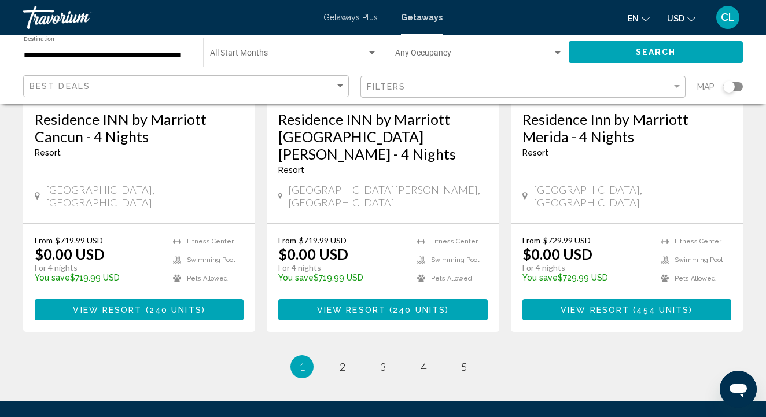
scroll to position [1580, 0]
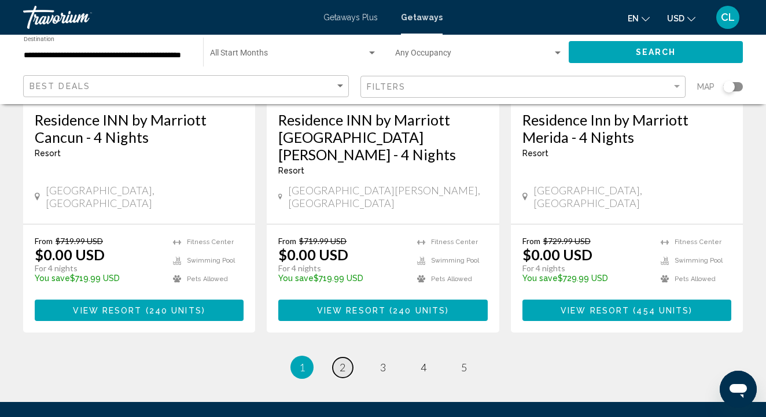
click at [341, 361] on span "2" at bounding box center [343, 367] width 6 height 13
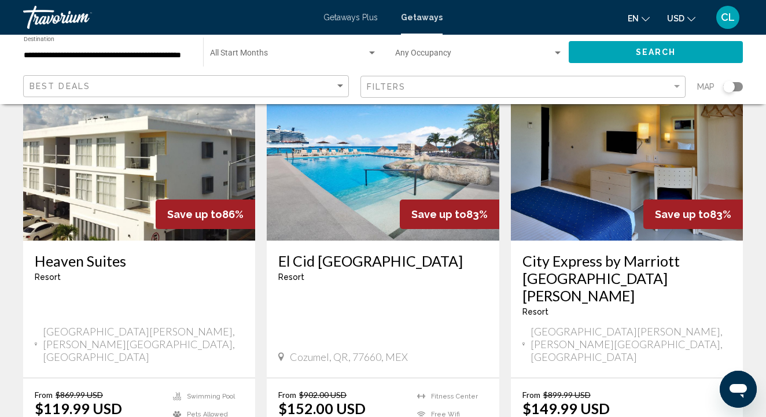
scroll to position [557, 0]
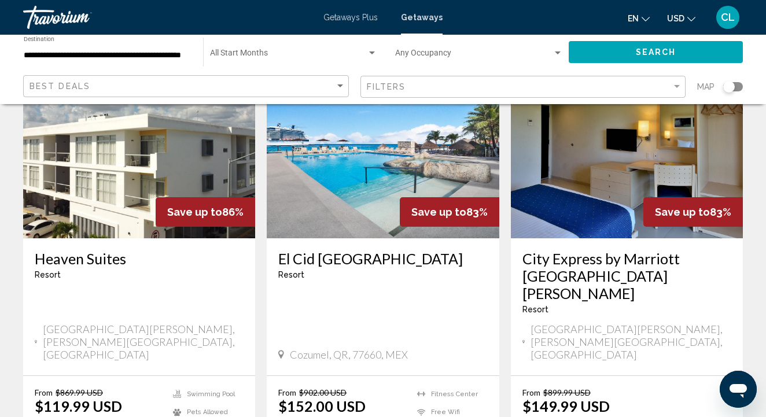
click at [326, 250] on h3 "El Cid [GEOGRAPHIC_DATA]" at bounding box center [382, 258] width 209 height 17
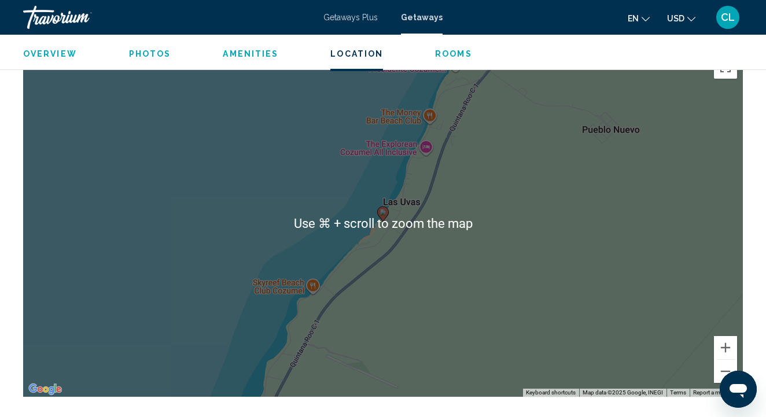
scroll to position [1652, 0]
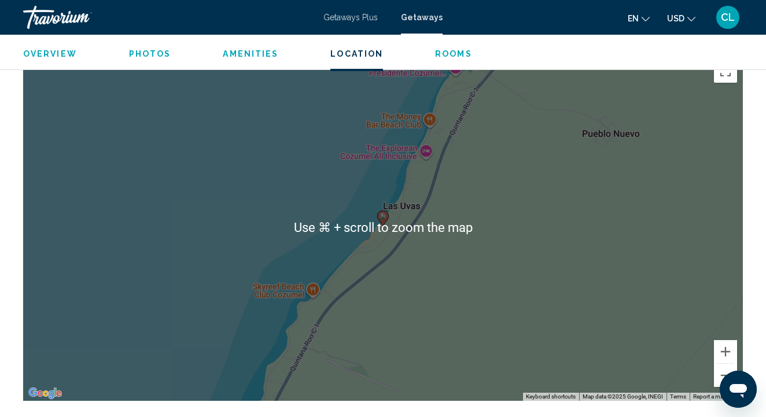
click at [298, 165] on div "To activate drag with keyboard, press Alt + Enter. Once in keyboard drag state,…" at bounding box center [383, 227] width 720 height 347
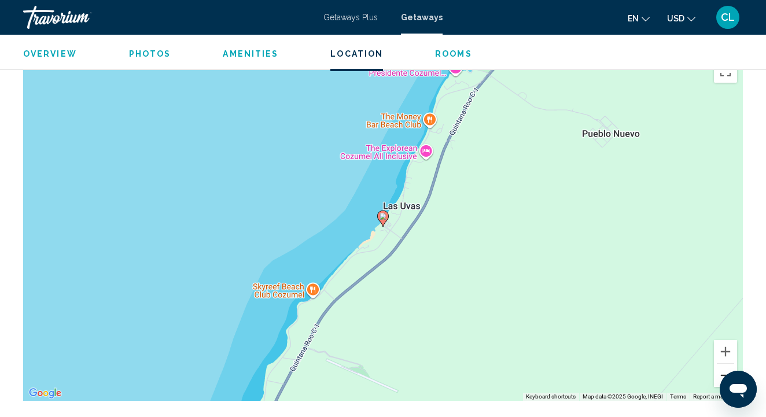
click at [721, 373] on button "Zoom out" at bounding box center [725, 375] width 23 height 23
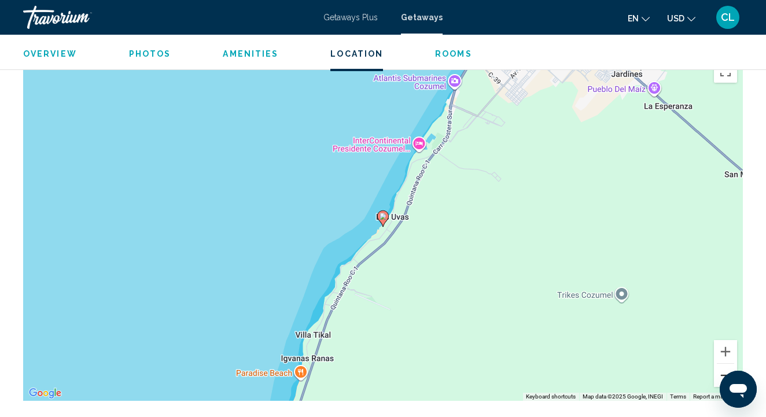
click at [721, 373] on button "Zoom out" at bounding box center [725, 375] width 23 height 23
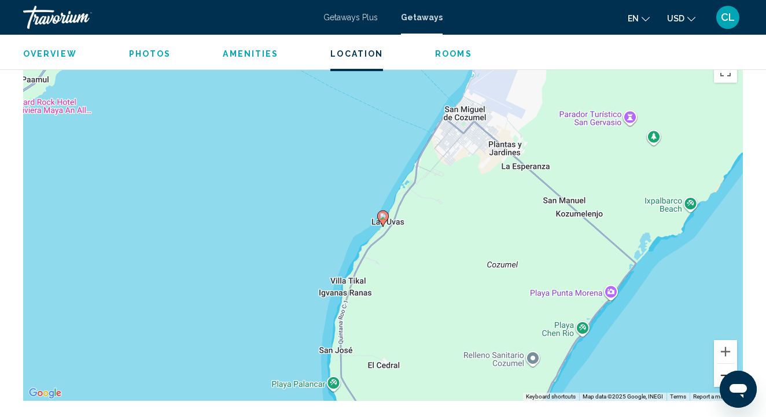
click at [721, 373] on button "Zoom out" at bounding box center [725, 375] width 23 height 23
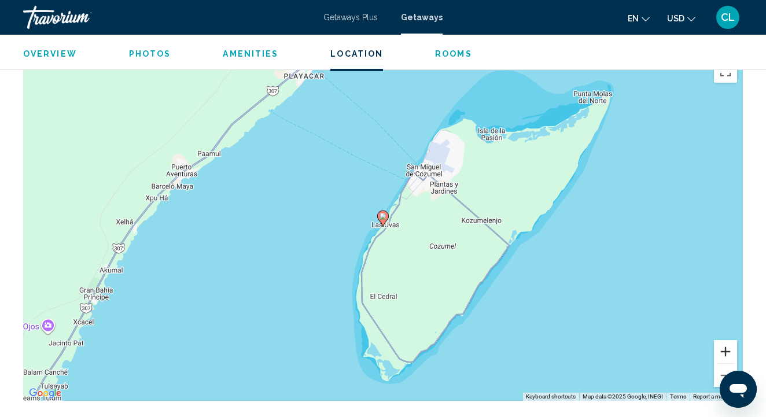
click at [728, 347] on button "Zoom in" at bounding box center [725, 351] width 23 height 23
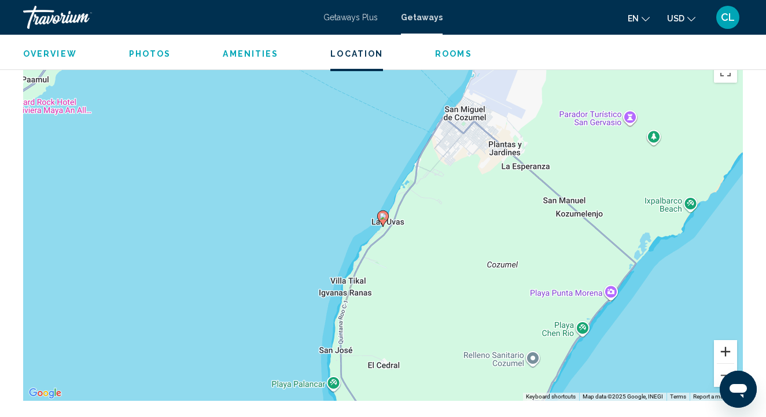
click at [728, 347] on button "Zoom in" at bounding box center [725, 351] width 23 height 23
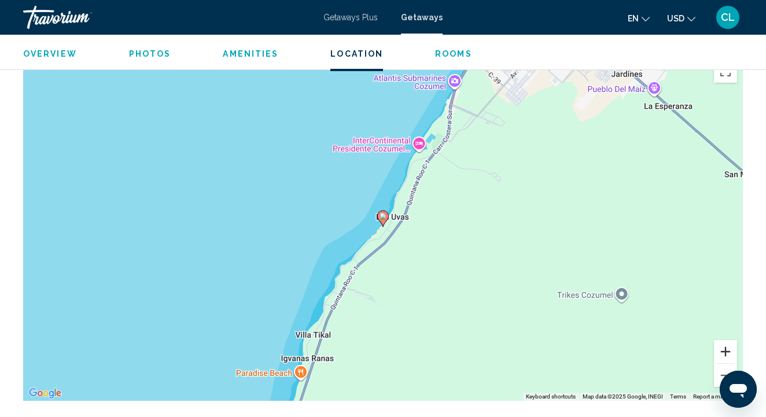
click at [728, 347] on button "Zoom in" at bounding box center [725, 351] width 23 height 23
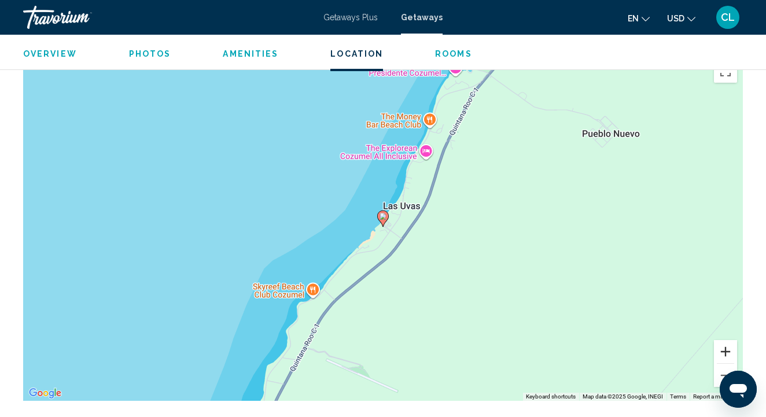
click at [728, 347] on button "Zoom in" at bounding box center [725, 351] width 23 height 23
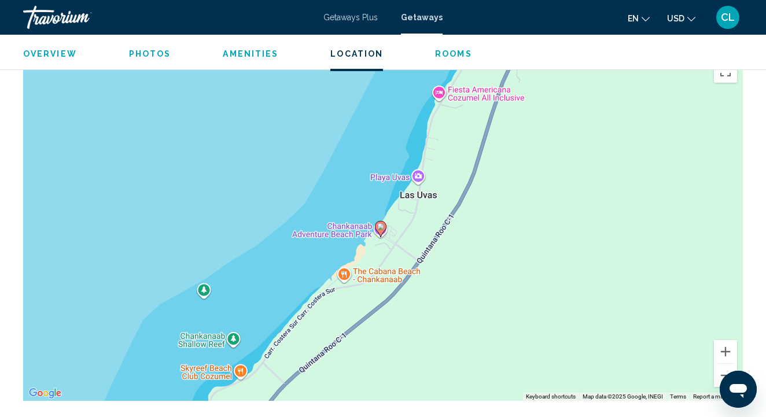
drag, startPoint x: 556, startPoint y: 240, endPoint x: 509, endPoint y: 411, distance: 177.2
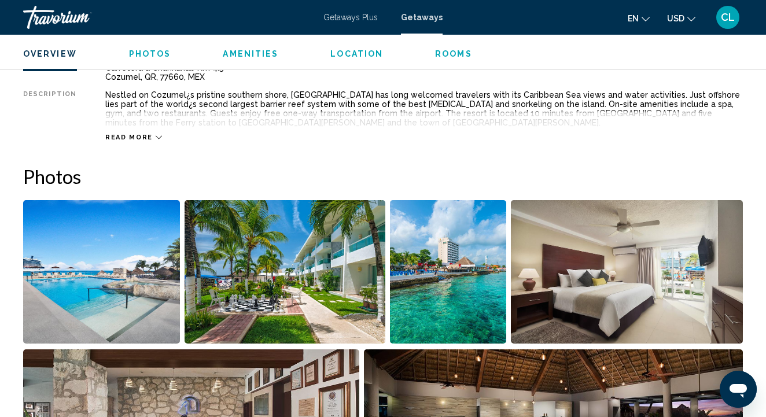
scroll to position [645, 0]
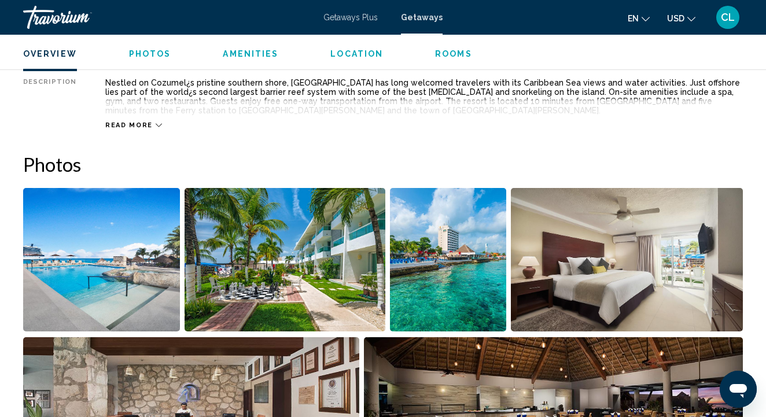
click at [276, 252] on img "Open full-screen image slider" at bounding box center [285, 260] width 200 height 144
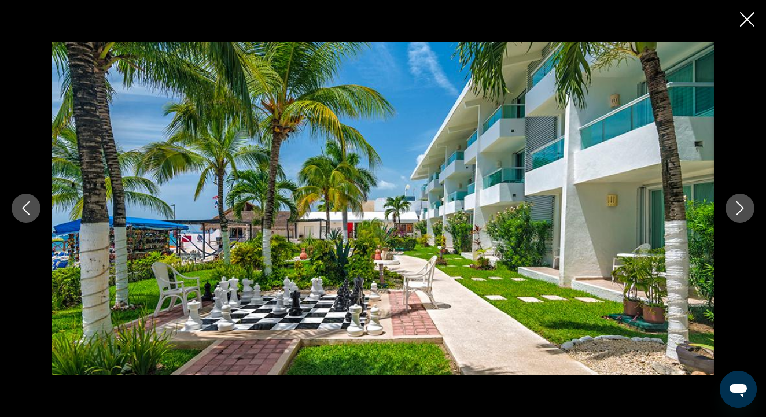
click at [747, 205] on button "Next image" at bounding box center [740, 208] width 29 height 29
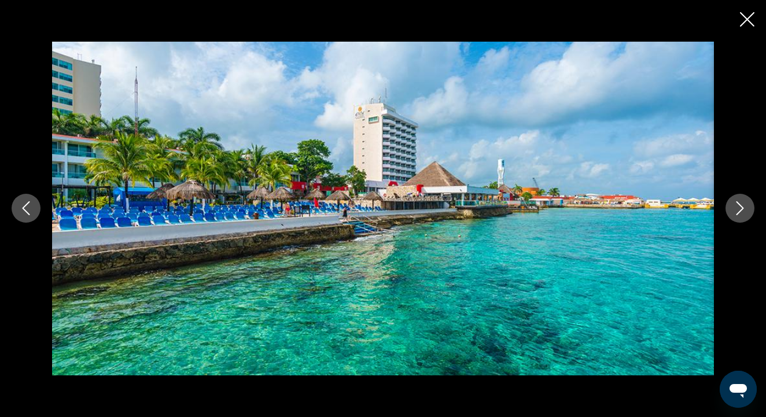
click at [738, 205] on icon "Next image" at bounding box center [740, 208] width 14 height 14
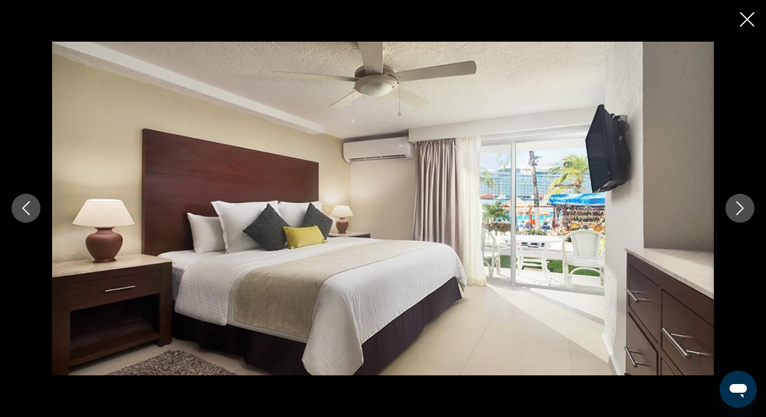
click at [738, 205] on icon "Next image" at bounding box center [740, 208] width 14 height 14
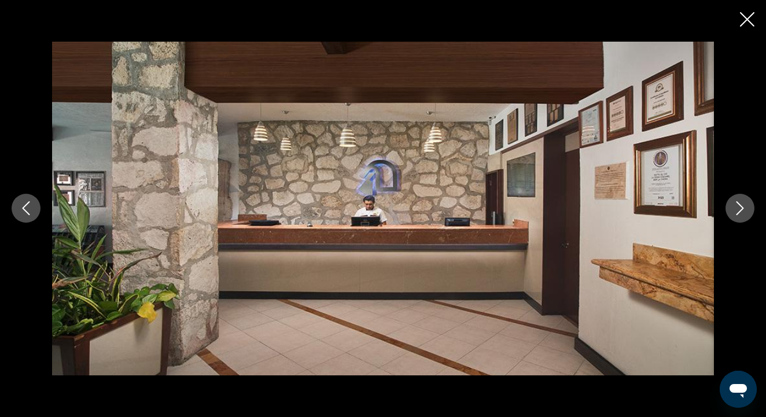
click at [738, 205] on icon "Next image" at bounding box center [740, 208] width 14 height 14
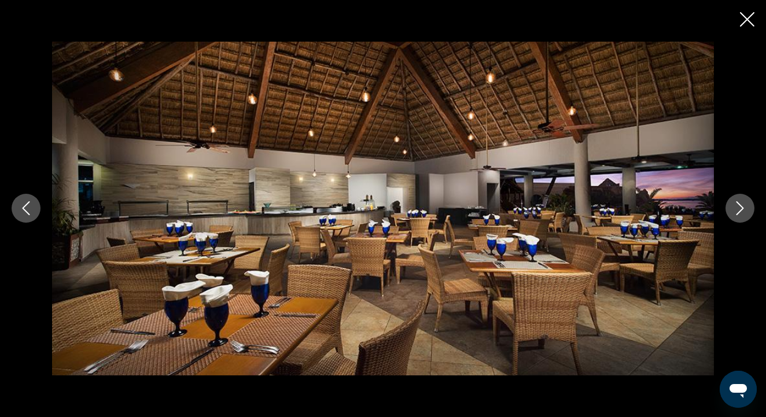
click at [738, 205] on icon "Next image" at bounding box center [740, 208] width 14 height 14
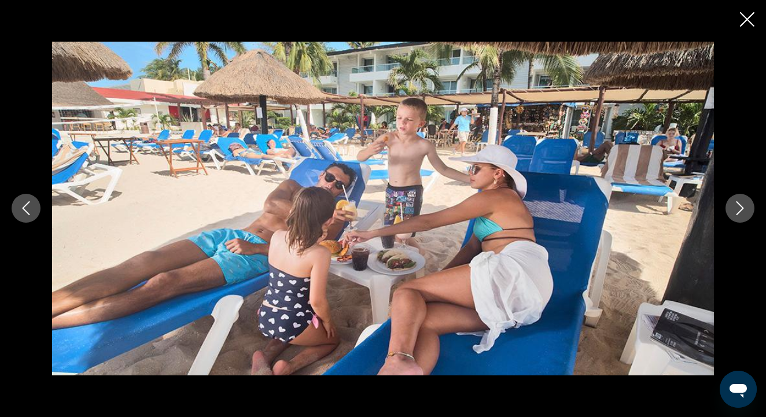
click at [738, 205] on icon "Next image" at bounding box center [740, 208] width 14 height 14
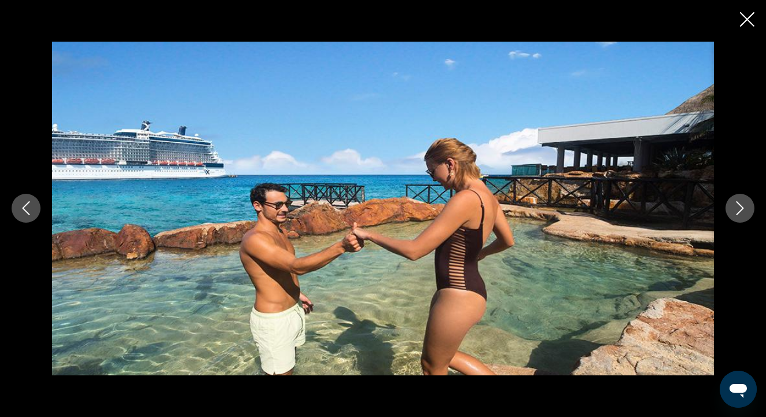
click at [738, 205] on icon "Next image" at bounding box center [740, 208] width 14 height 14
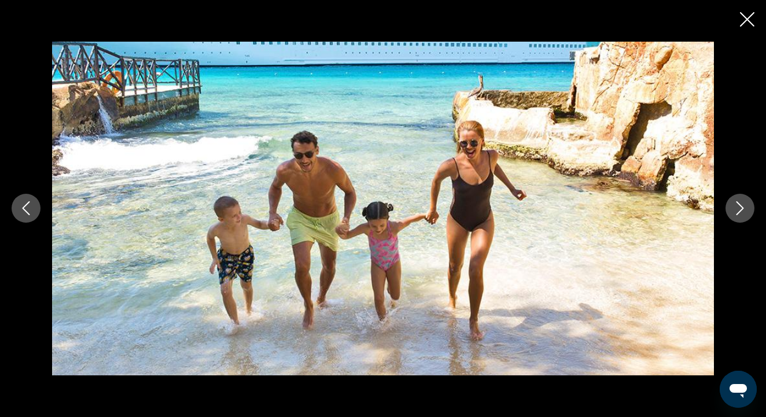
click at [738, 205] on icon "Next image" at bounding box center [740, 208] width 14 height 14
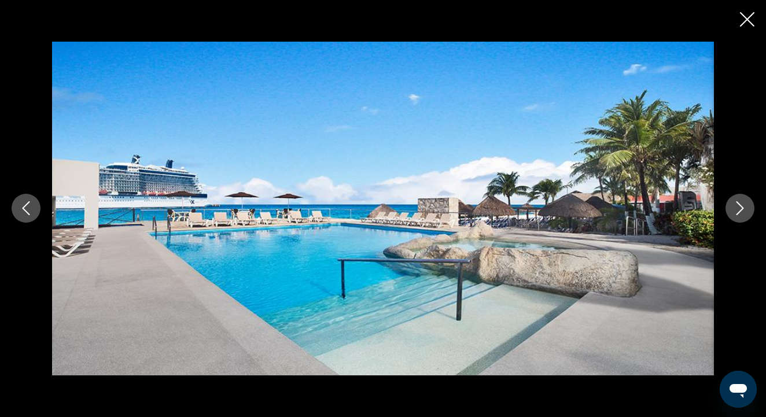
click at [738, 205] on icon "Next image" at bounding box center [740, 208] width 14 height 14
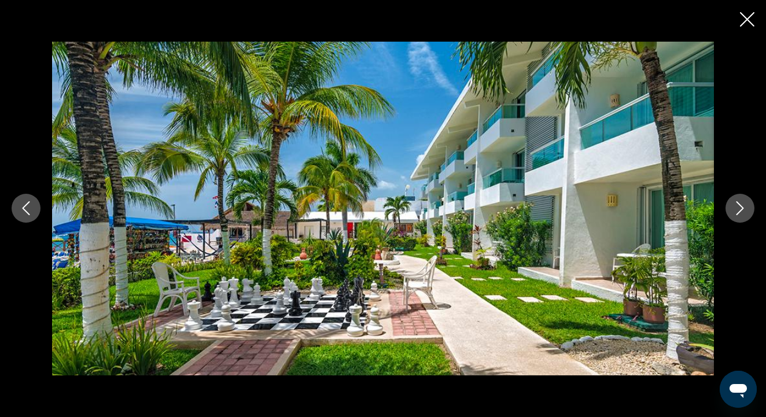
click at [750, 21] on icon "Close slideshow" at bounding box center [747, 19] width 14 height 14
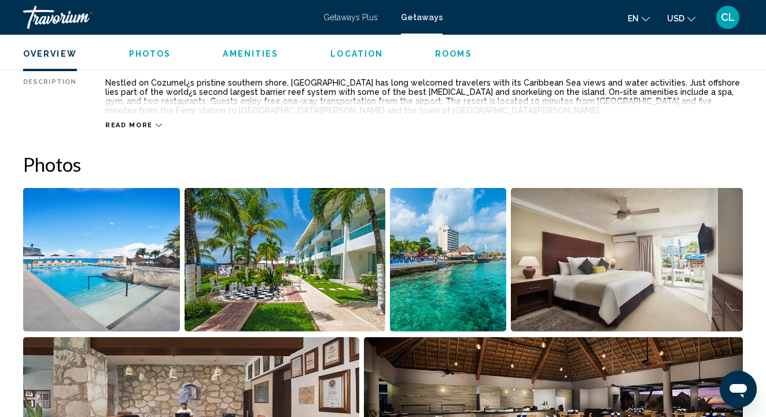
click at [127, 123] on span "Read more" at bounding box center [128, 126] width 47 height 8
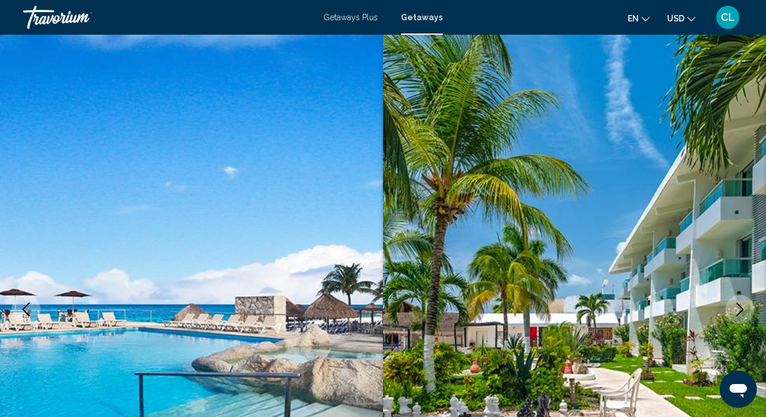
scroll to position [0, 0]
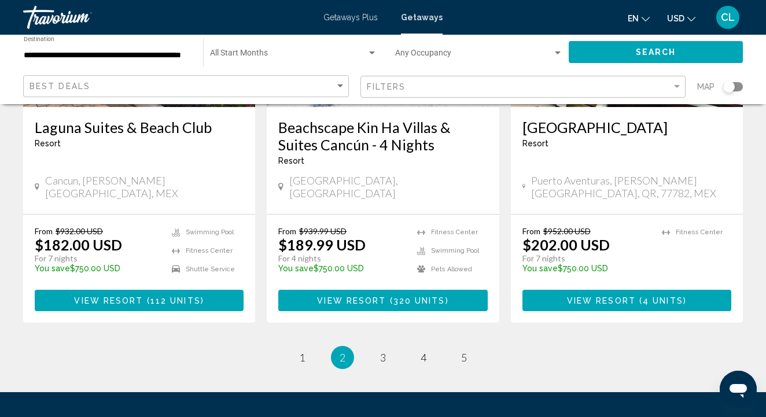
scroll to position [1563, 0]
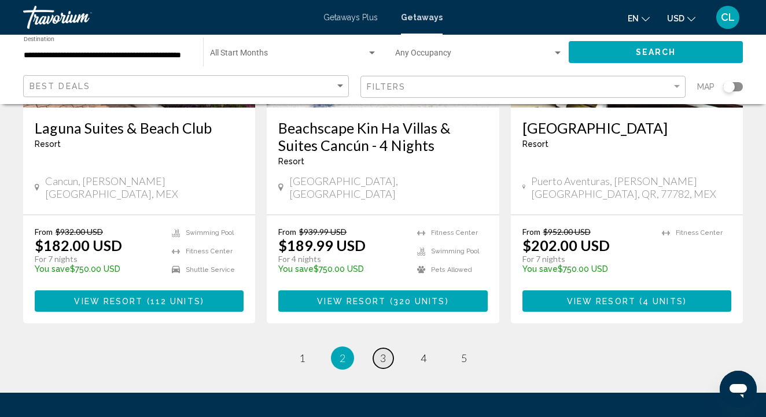
click at [383, 352] on span "3" at bounding box center [383, 358] width 6 height 13
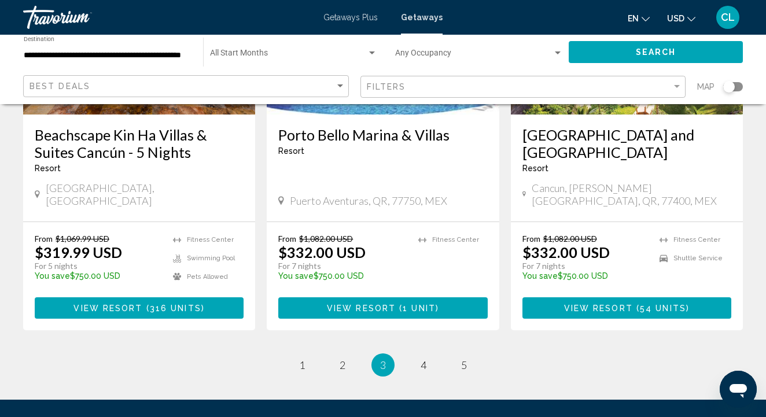
scroll to position [1546, 0]
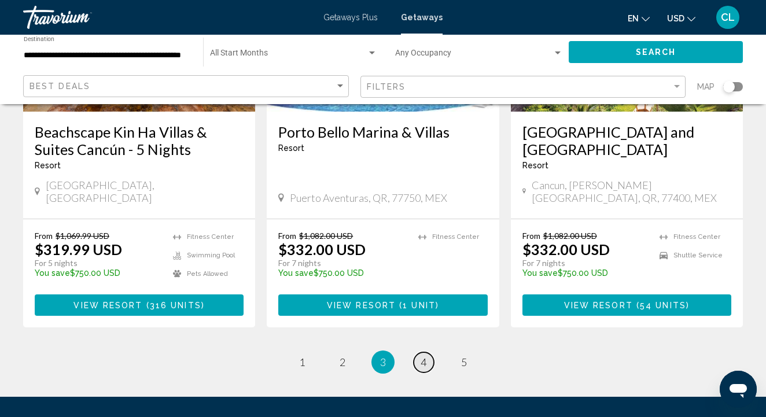
click at [425, 356] on span "4" at bounding box center [424, 362] width 6 height 13
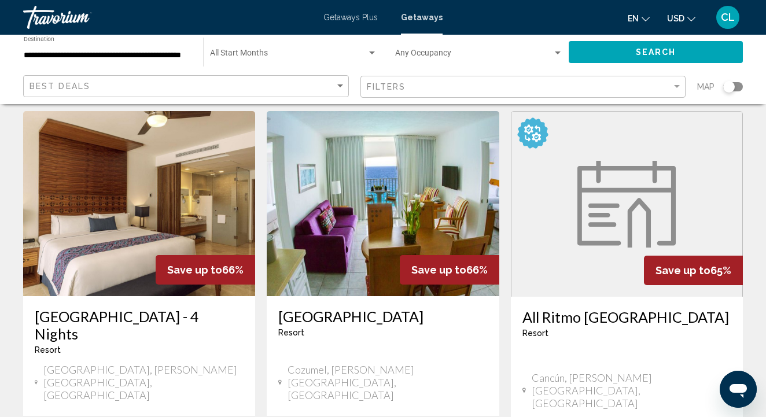
scroll to position [469, 0]
click at [330, 308] on h3 "[GEOGRAPHIC_DATA]" at bounding box center [382, 316] width 209 height 17
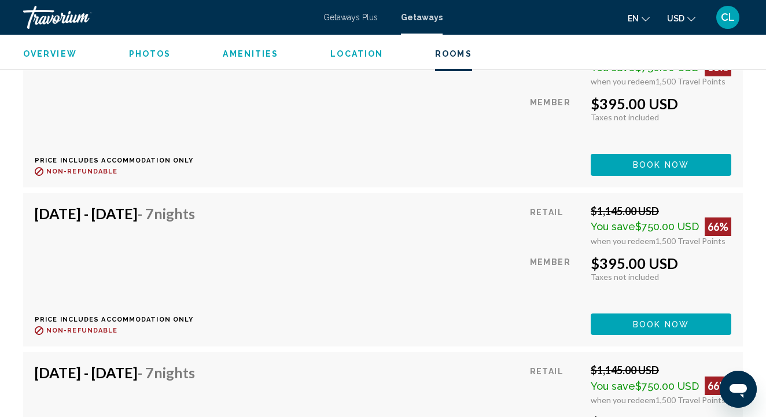
scroll to position [2621, 0]
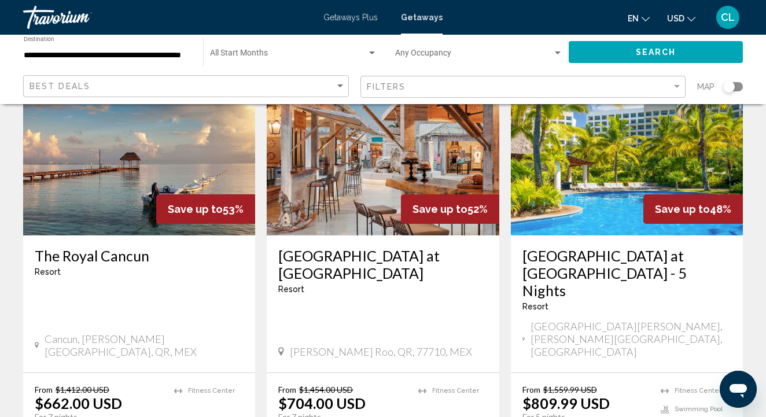
scroll to position [1419, 0]
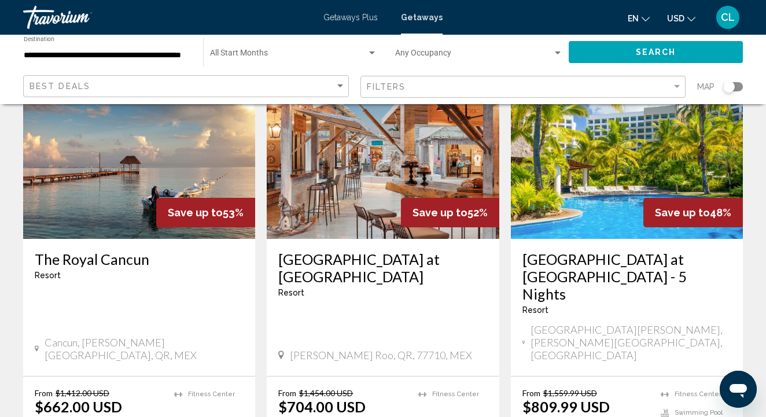
click at [344, 251] on h3 "[GEOGRAPHIC_DATA] at [GEOGRAPHIC_DATA]" at bounding box center [382, 268] width 209 height 35
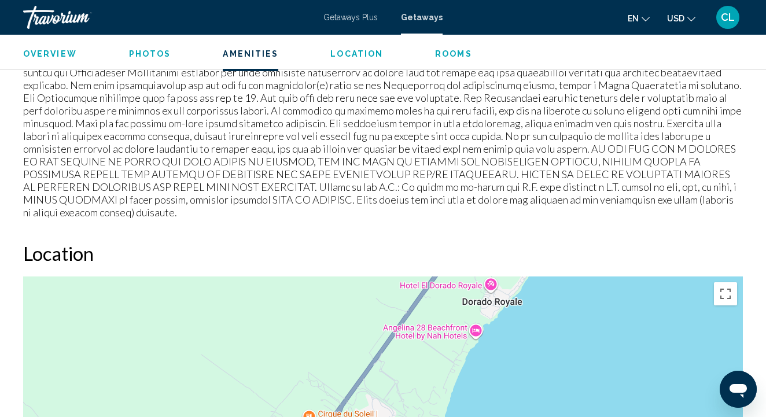
scroll to position [1497, 0]
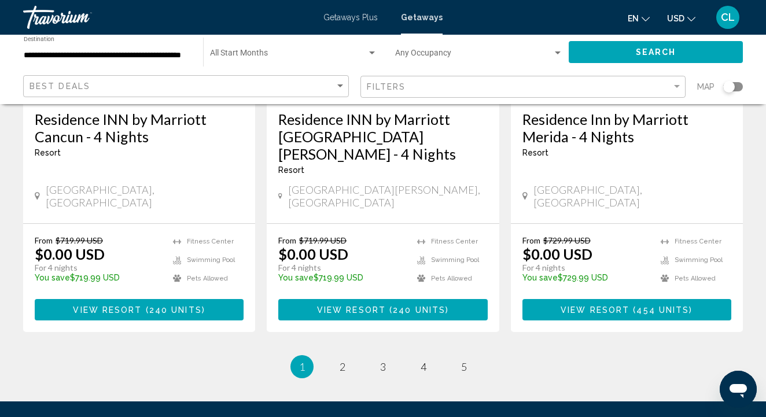
scroll to position [1580, 0]
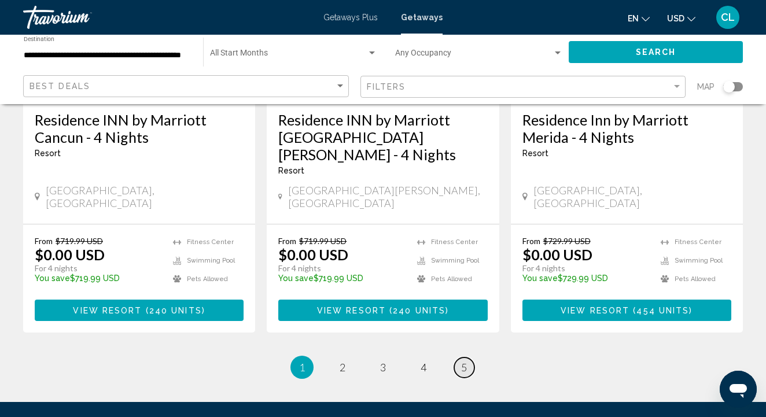
click at [458, 358] on link "page 5" at bounding box center [464, 368] width 20 height 20
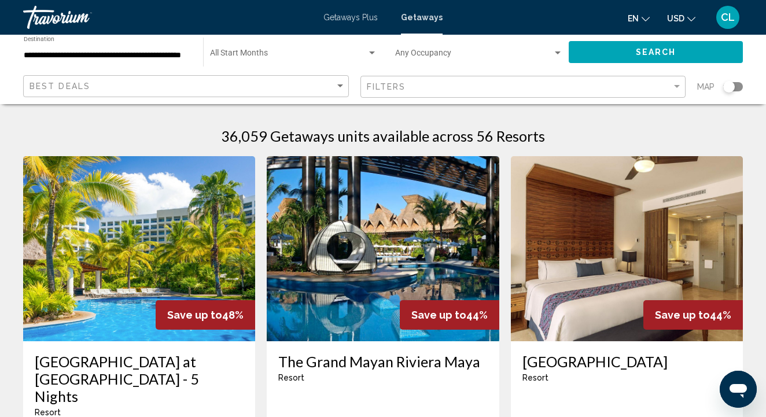
click at [133, 57] on input "**********" at bounding box center [108, 55] width 168 height 9
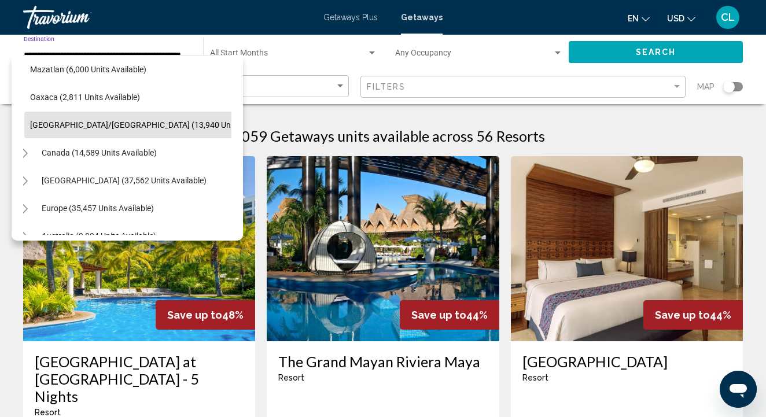
scroll to position [287, 10]
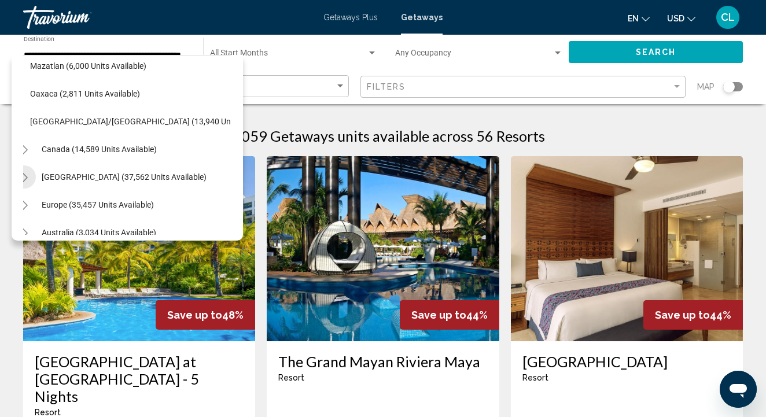
click at [25, 175] on icon "Toggle Caribbean & Atlantic Islands (37,562 units available)" at bounding box center [24, 178] width 6 height 12
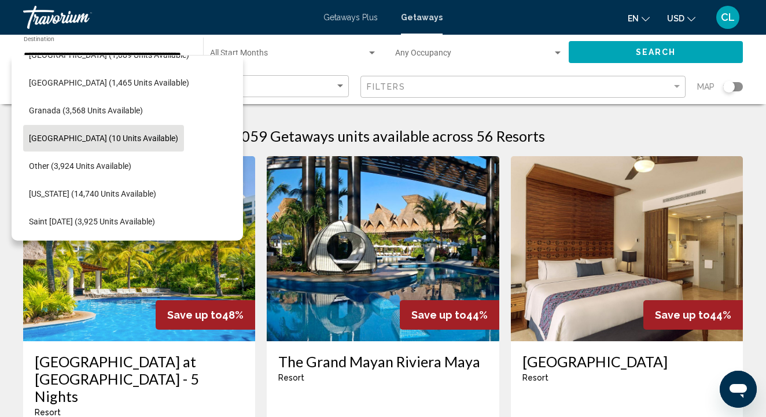
scroll to position [498, 12]
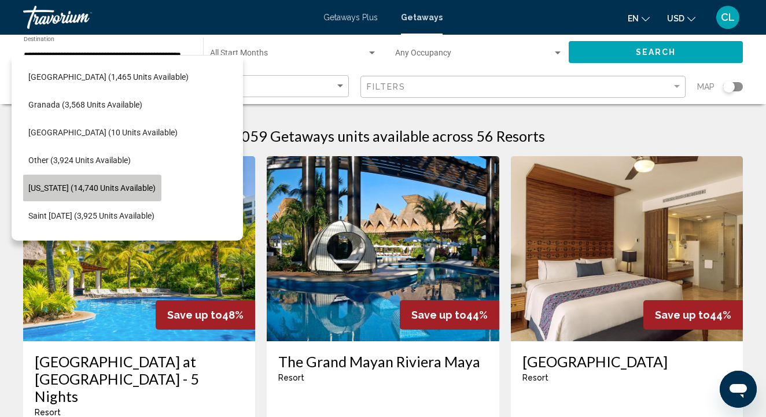
click at [55, 187] on span "[US_STATE] (14,740 units available)" at bounding box center [91, 187] width 127 height 9
type input "**********"
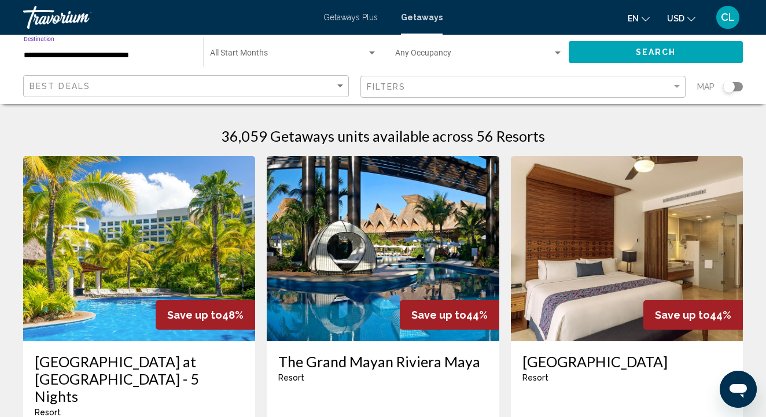
click at [628, 50] on button "Search" at bounding box center [656, 51] width 174 height 21
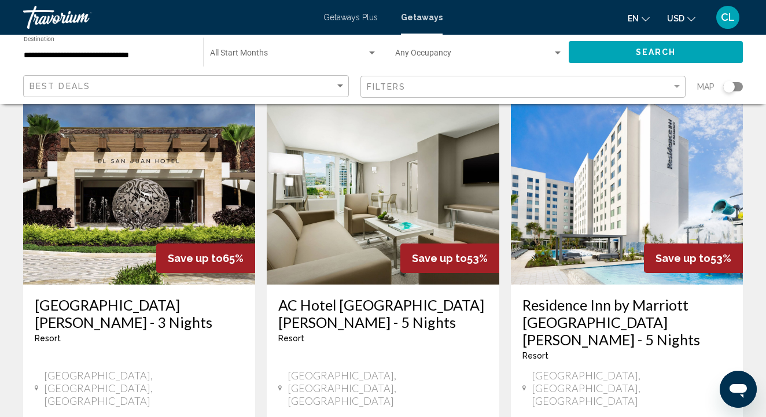
scroll to position [512, 0]
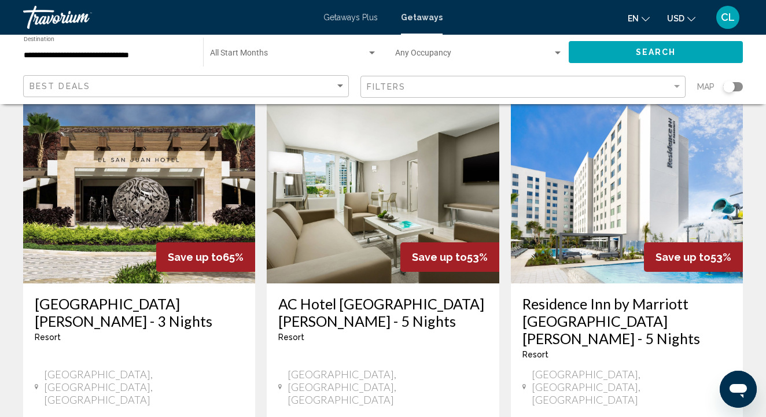
click at [569, 295] on h3 "Residence Inn by Marriott [GEOGRAPHIC_DATA][PERSON_NAME] - 5 Nights" at bounding box center [627, 321] width 209 height 52
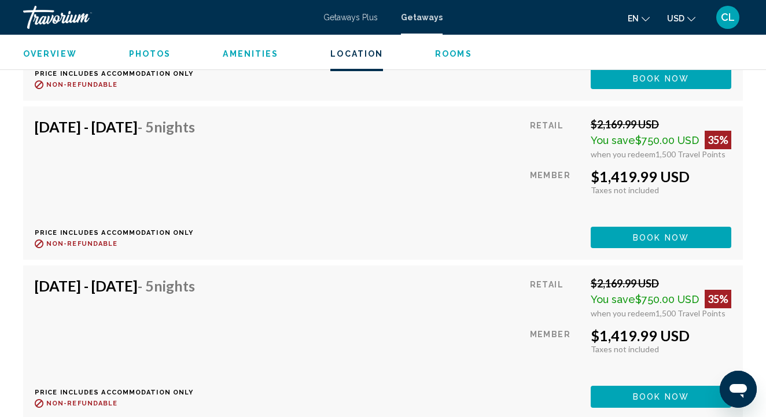
scroll to position [40700, 0]
